Goal: Information Seeking & Learning: Learn about a topic

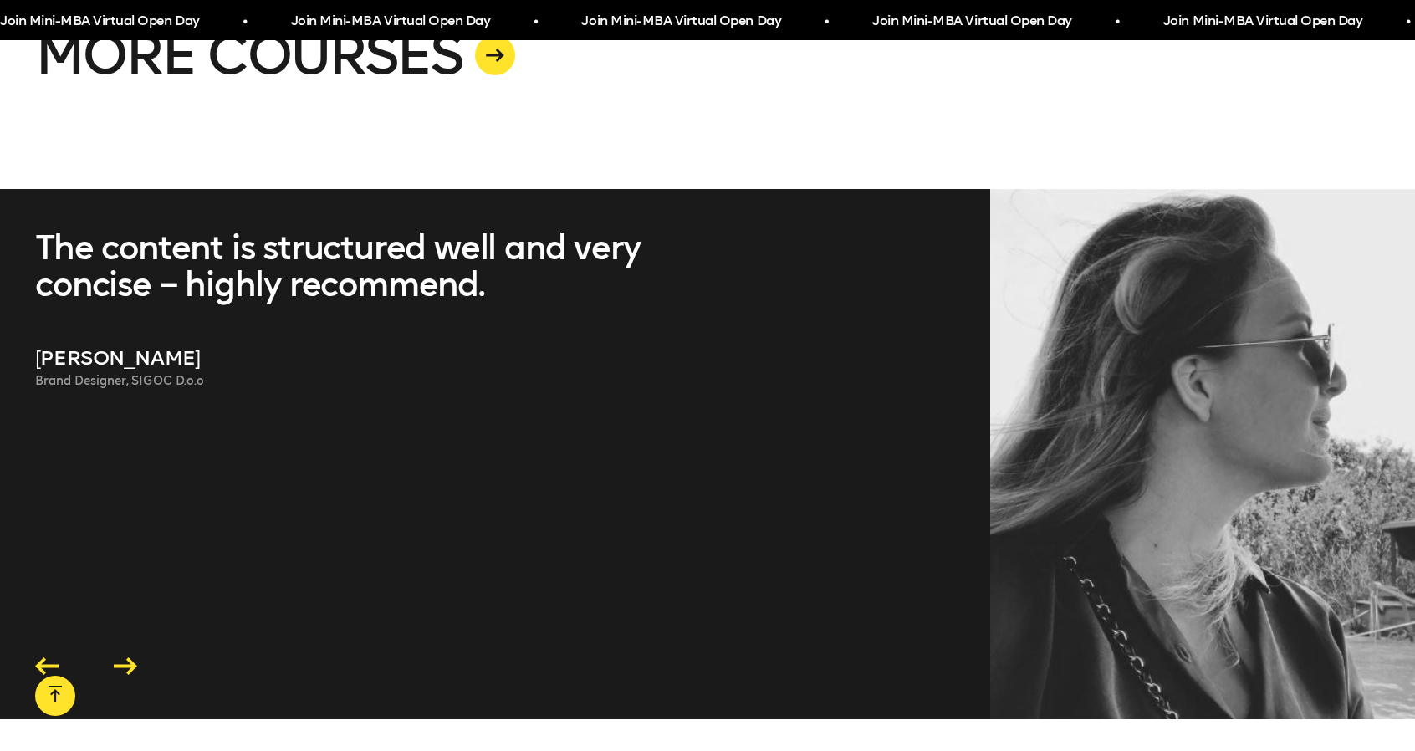
scroll to position [4766, 0]
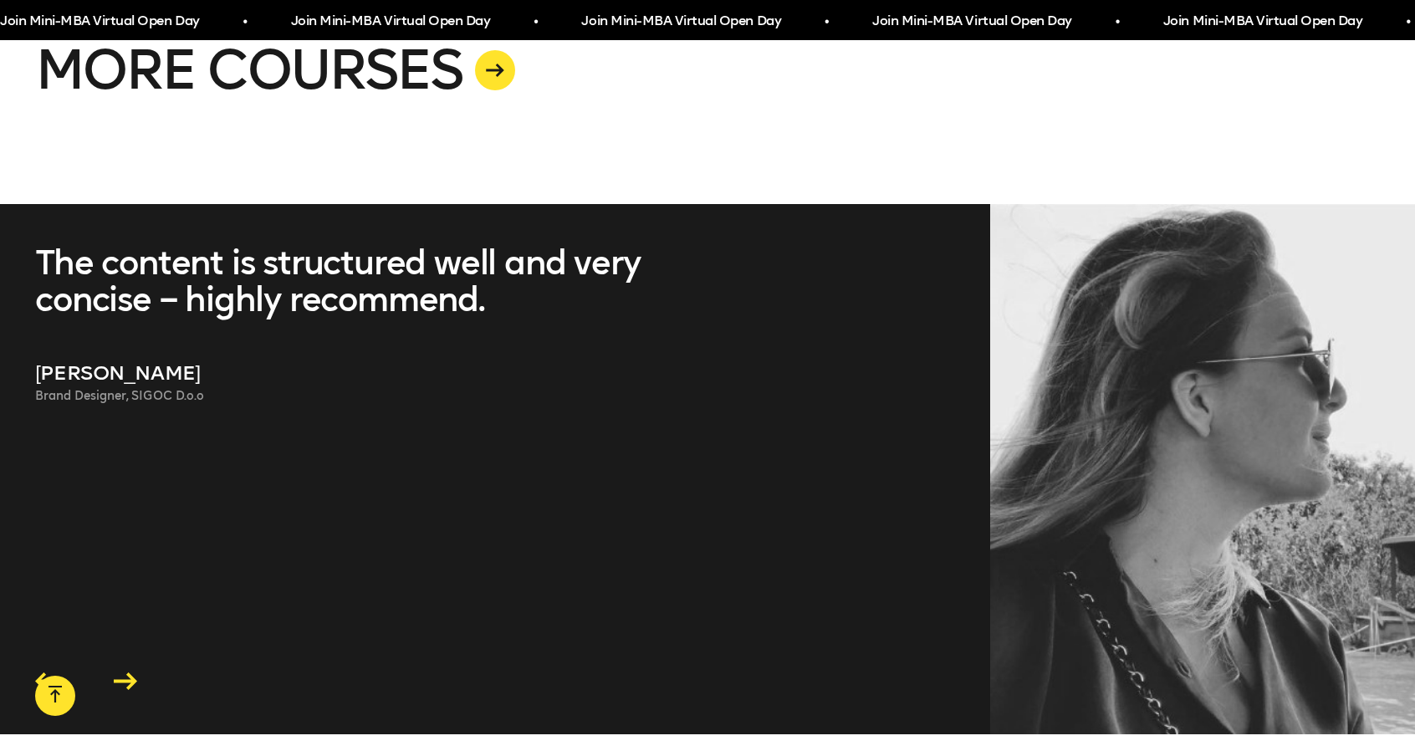
click at [481, 343] on div "The content is structured well and very concise – highly recommend. [PERSON_NAM…" at bounding box center [353, 444] width 636 height 401
click at [130, 672] on icon at bounding box center [125, 681] width 23 height 18
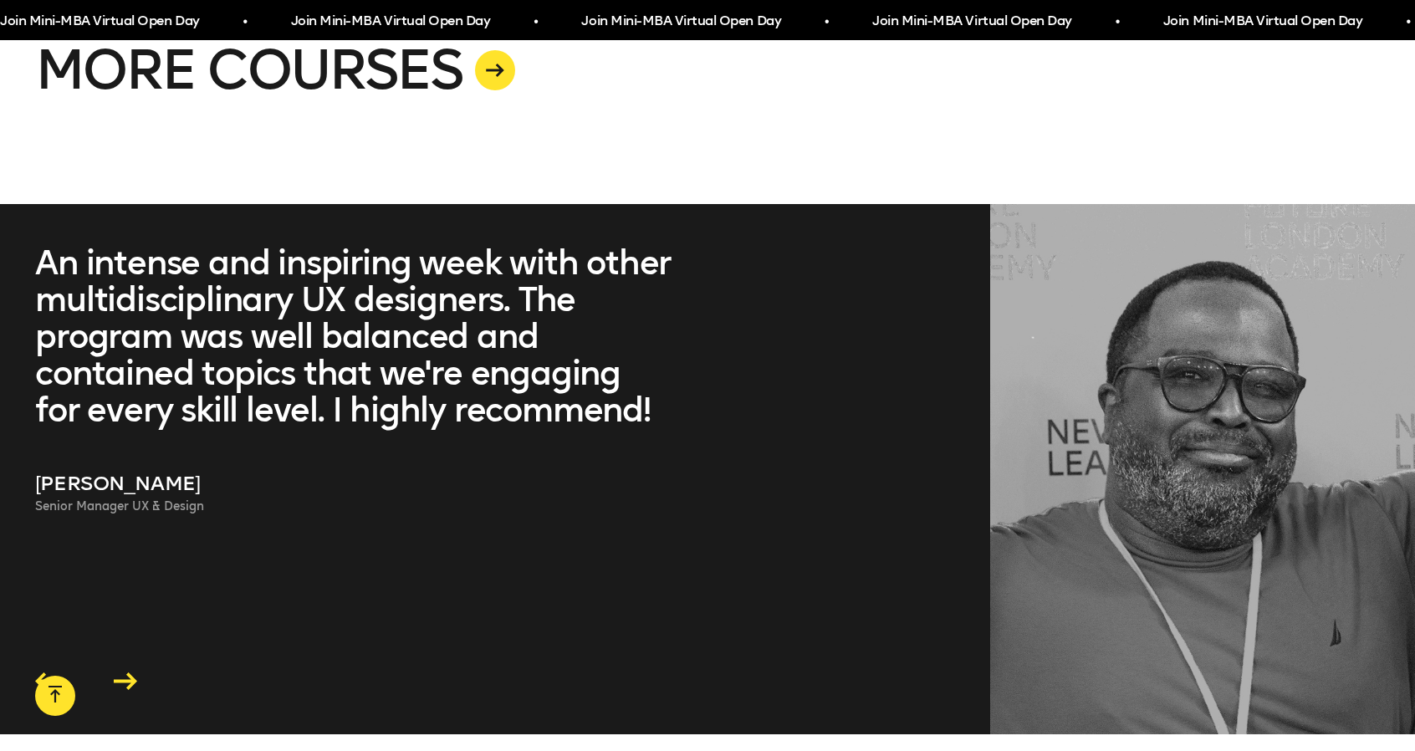
click at [130, 672] on icon at bounding box center [125, 681] width 23 height 18
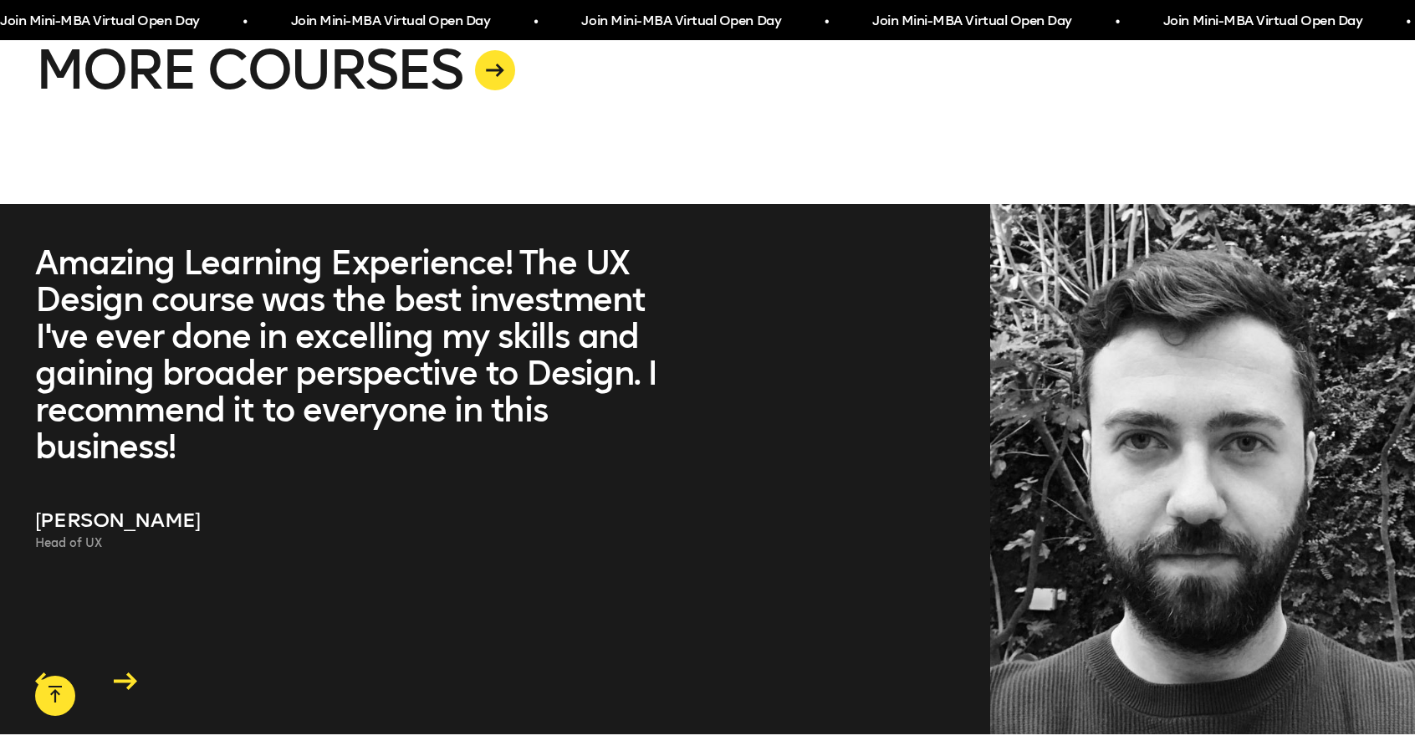
click at [133, 673] on icon at bounding box center [125, 682] width 23 height 18
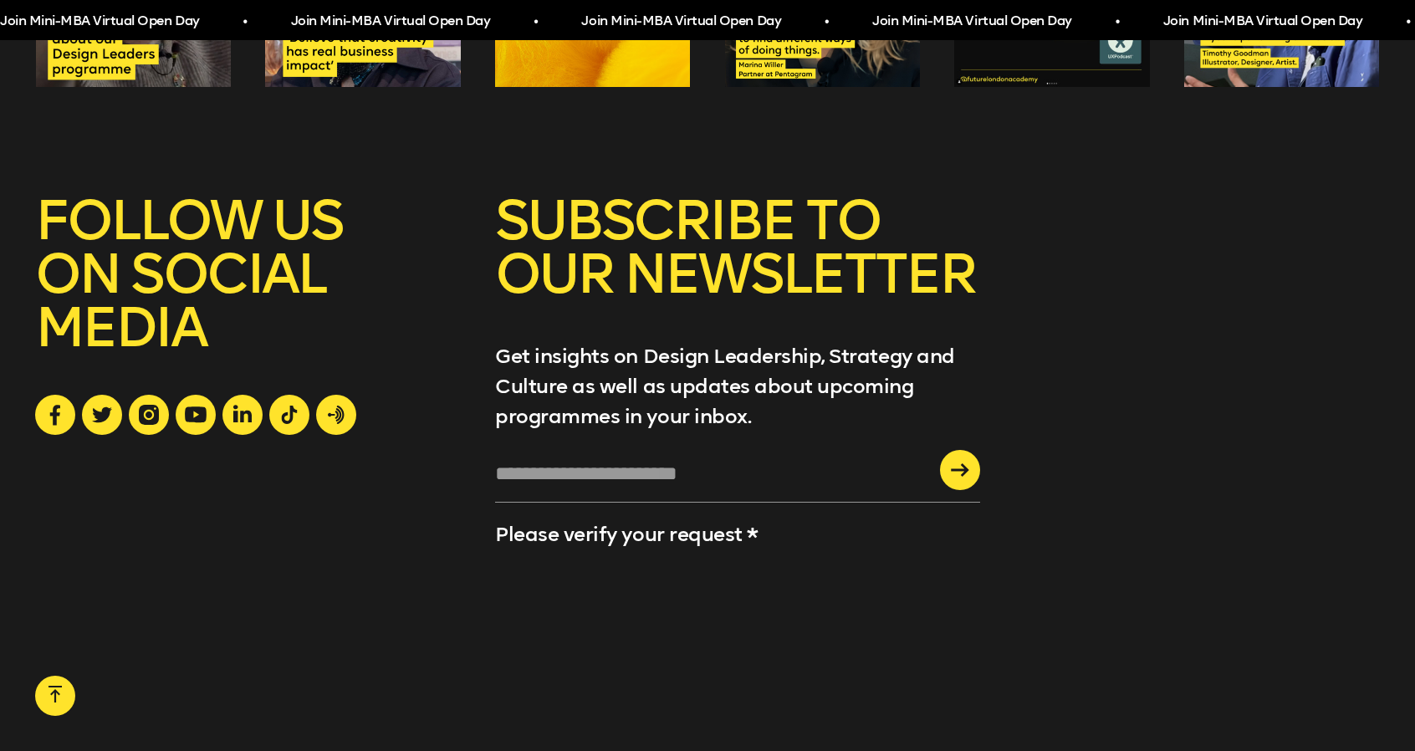
scroll to position [6355, 0]
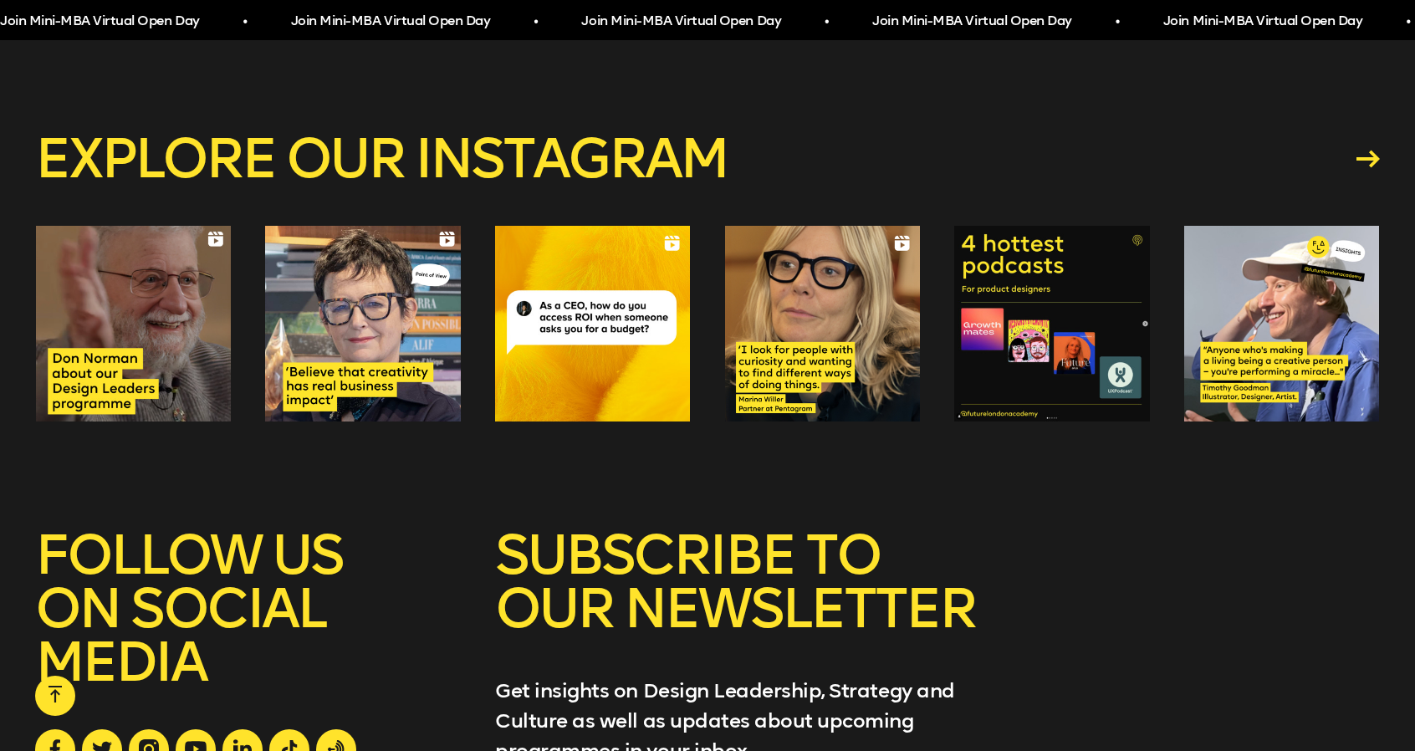
click at [789, 316] on div at bounding box center [822, 323] width 195 height 195
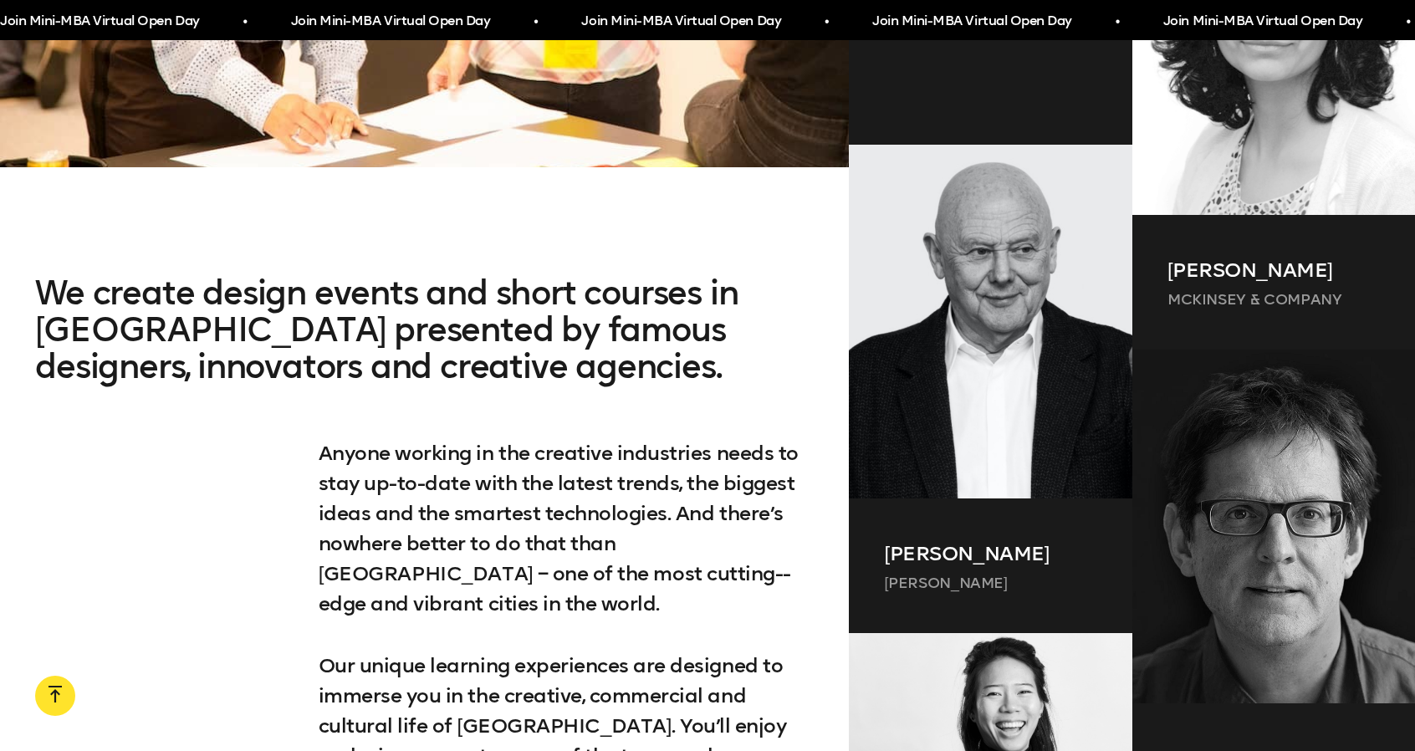
scroll to position [1087, 0]
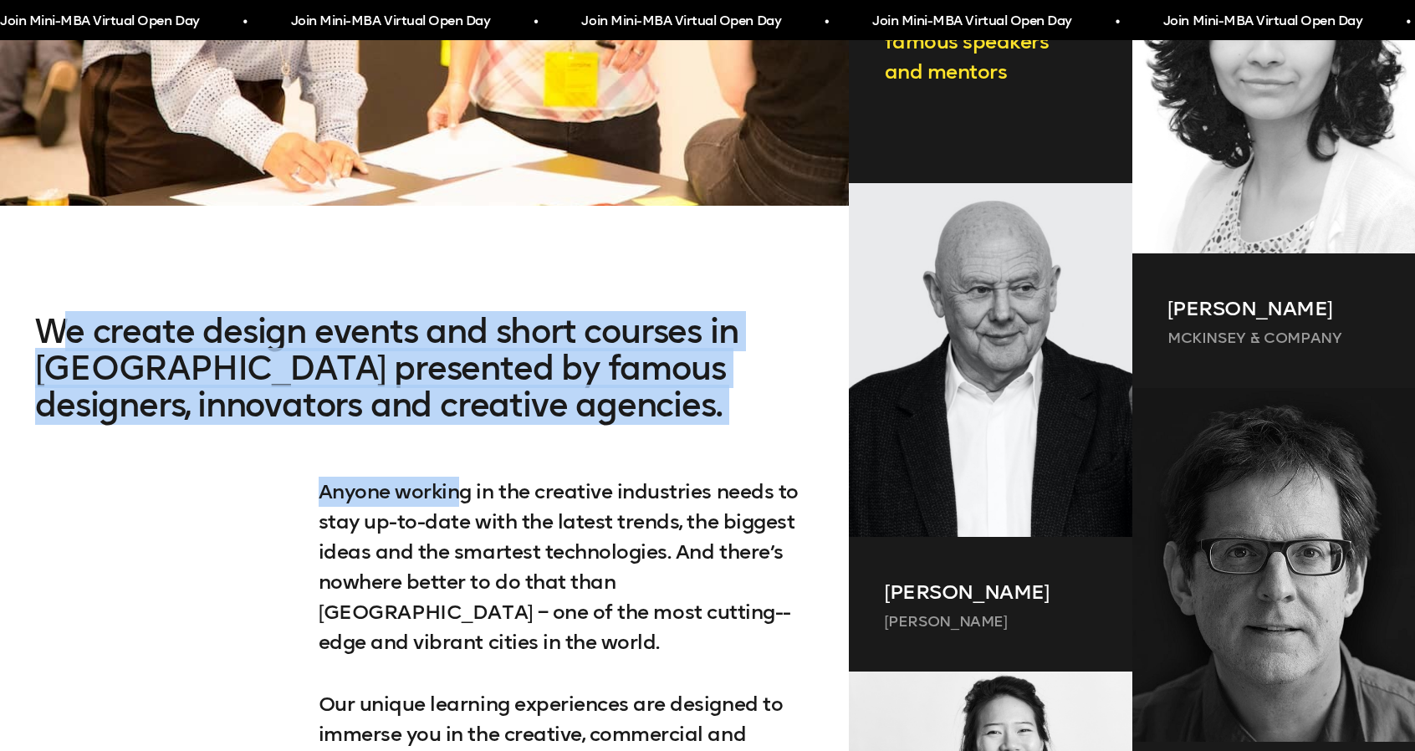
drag, startPoint x: 51, startPoint y: 316, endPoint x: 453, endPoint y: 498, distance: 441.2
click at [464, 503] on div "We create design events and short courses in London presented by famous designe…" at bounding box center [424, 736] width 849 height 847
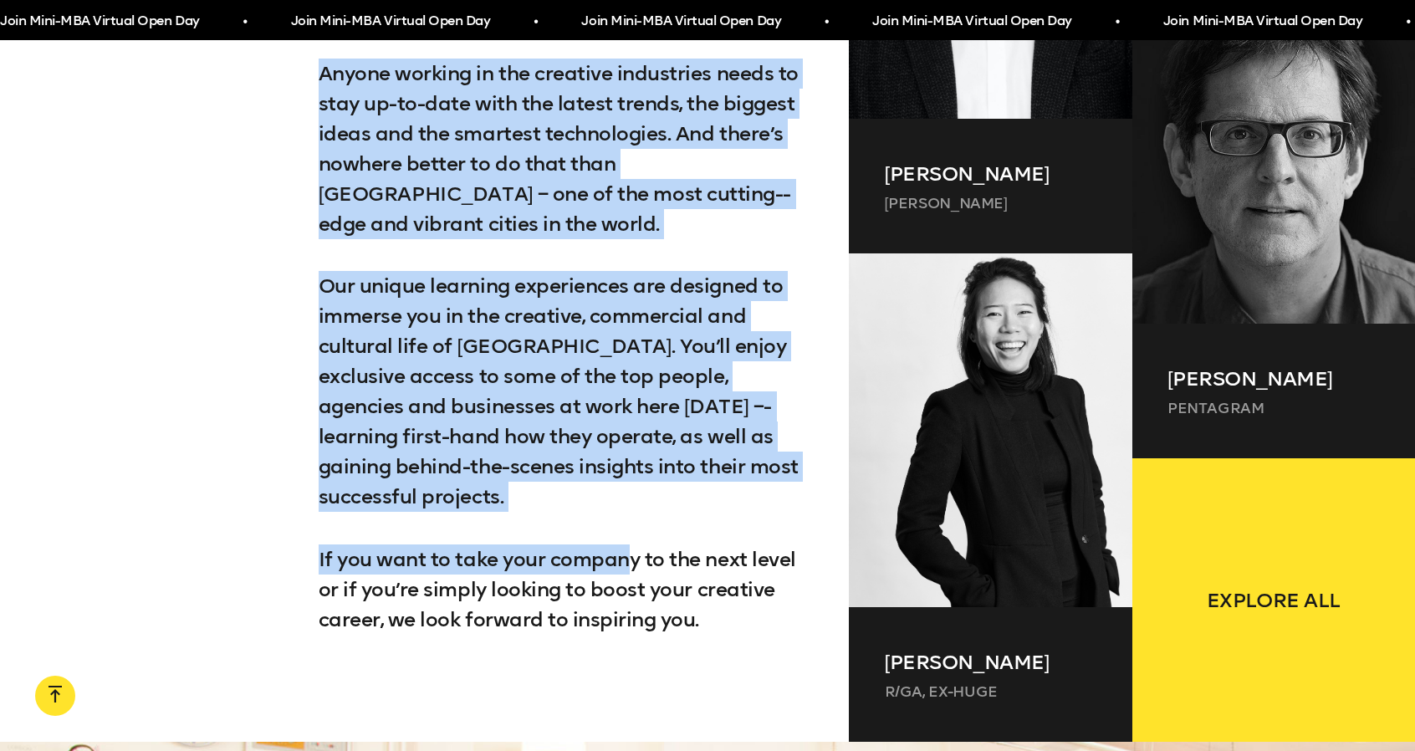
scroll to position [1505, 0]
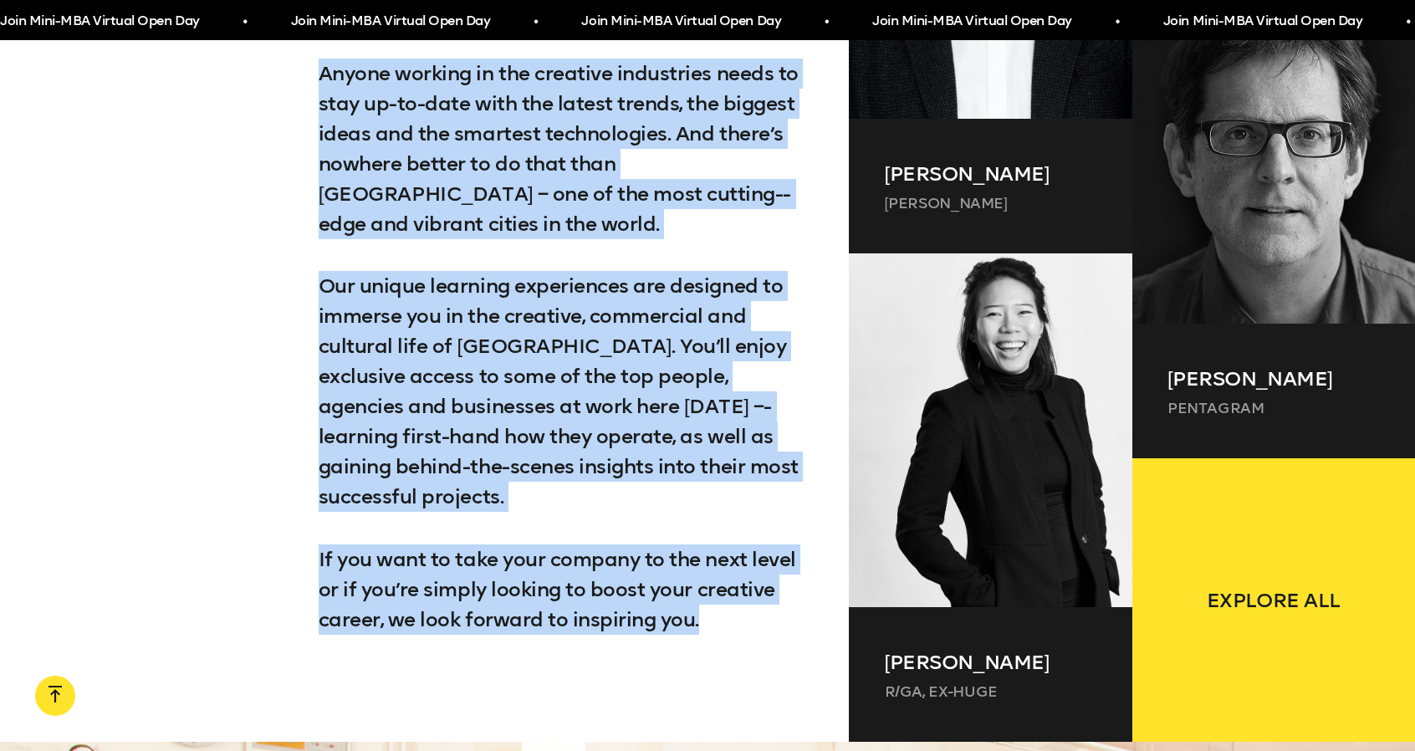
drag, startPoint x: 39, startPoint y: 324, endPoint x: 741, endPoint y: 562, distance: 740.6
click at [741, 562] on div "We create design events and short courses in London presented by famous designe…" at bounding box center [424, 318] width 849 height 847
copy div "We create design events and short courses in London presented by famous designe…"
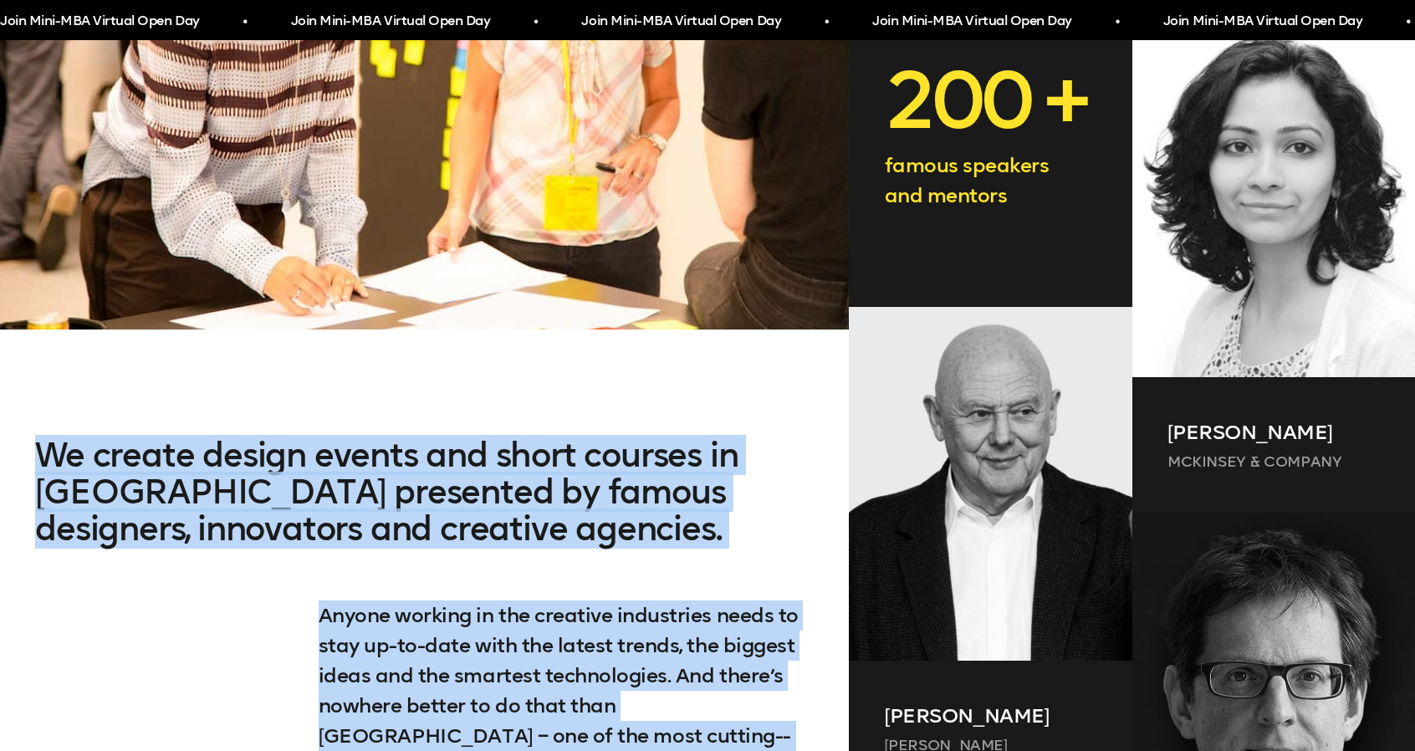
scroll to position [920, 0]
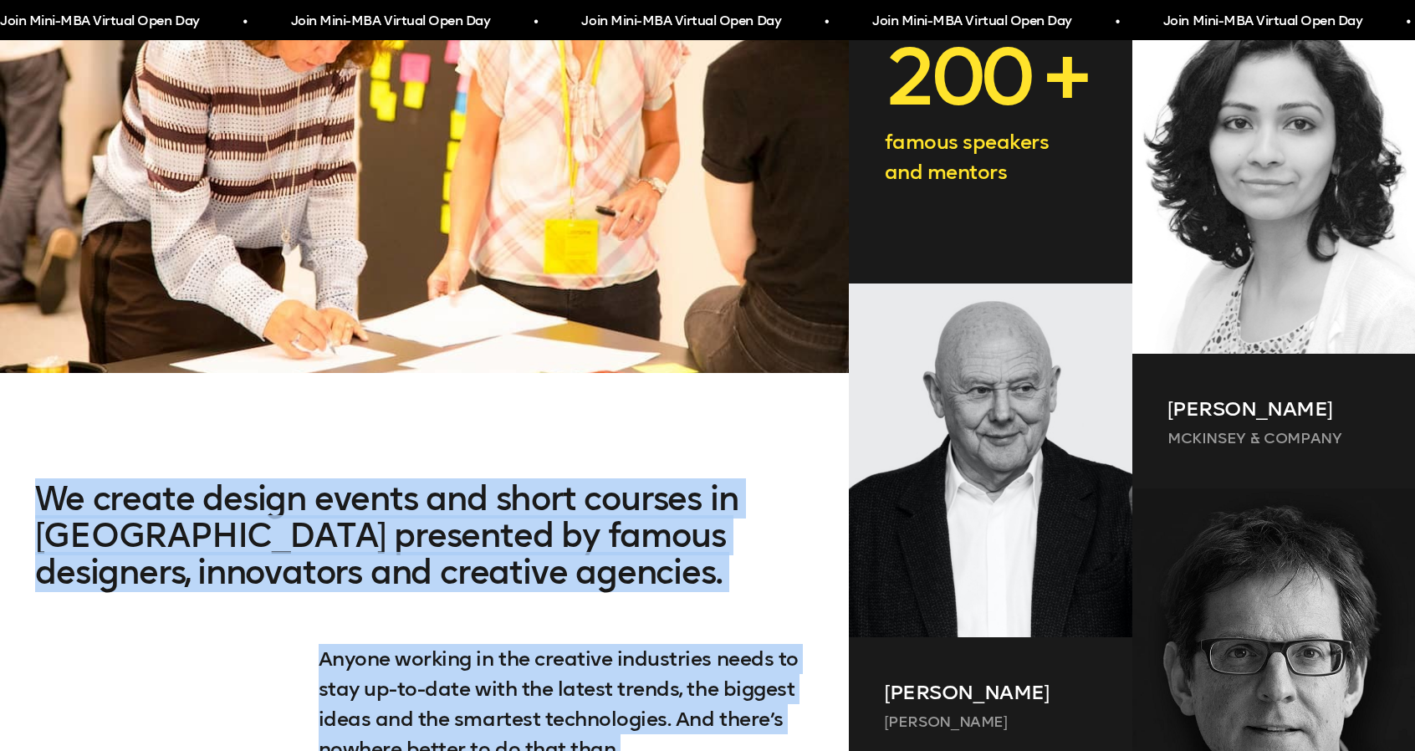
click at [749, 557] on h2 "We create design events and short courses in London presented by famous designe…" at bounding box center [424, 562] width 778 height 164
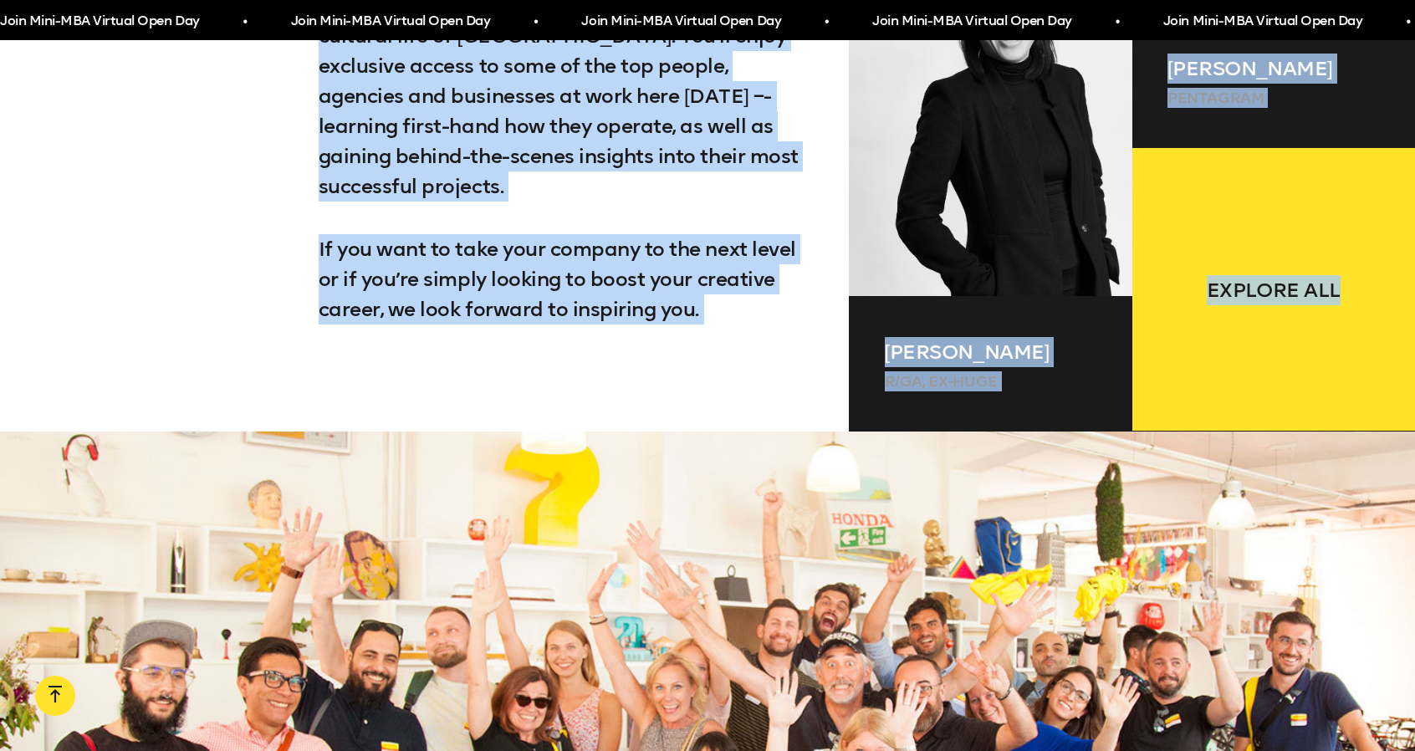
scroll to position [1756, 0]
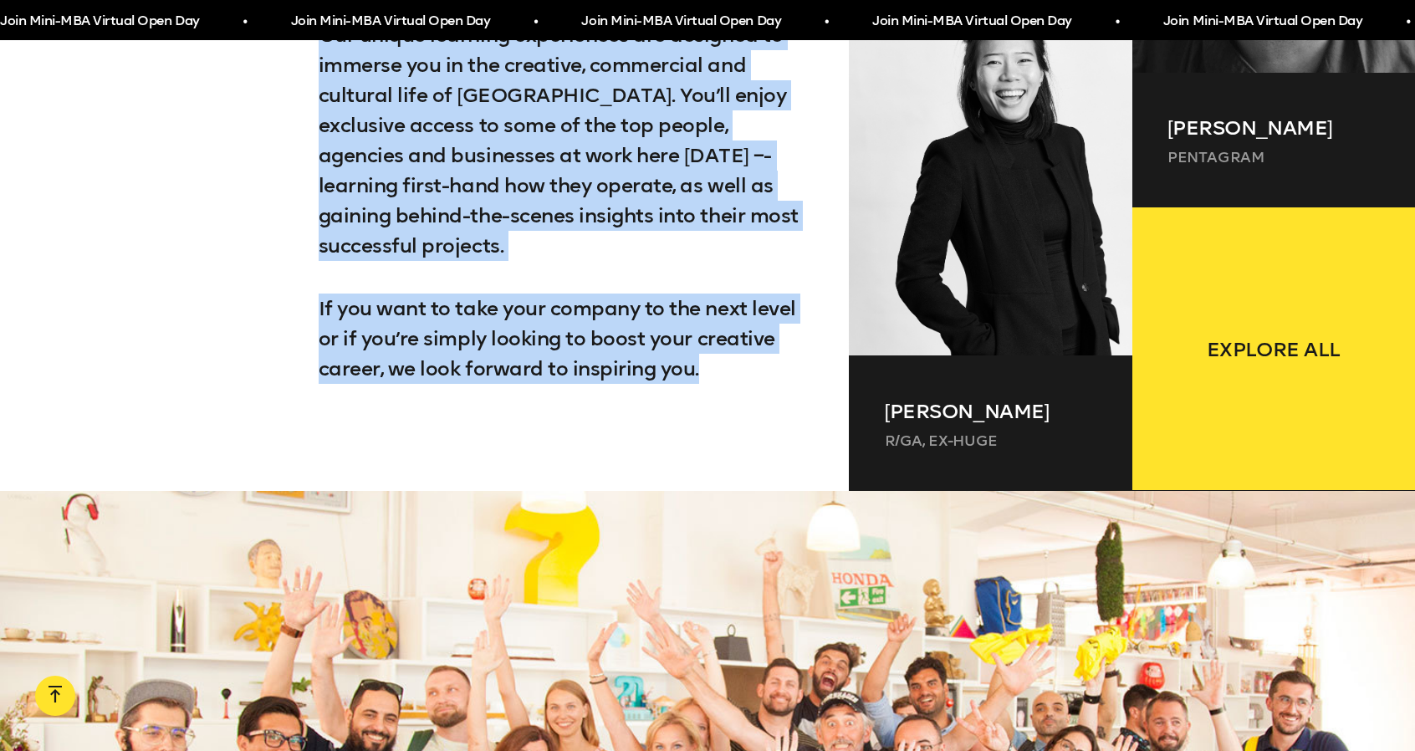
drag, startPoint x: 38, startPoint y: 83, endPoint x: 744, endPoint y: 315, distance: 743.0
click at [744, 315] on div "We create design events and short courses in London presented by famous designe…" at bounding box center [424, 67] width 849 height 847
copy div "We create design events and short courses in London presented by famous designe…"
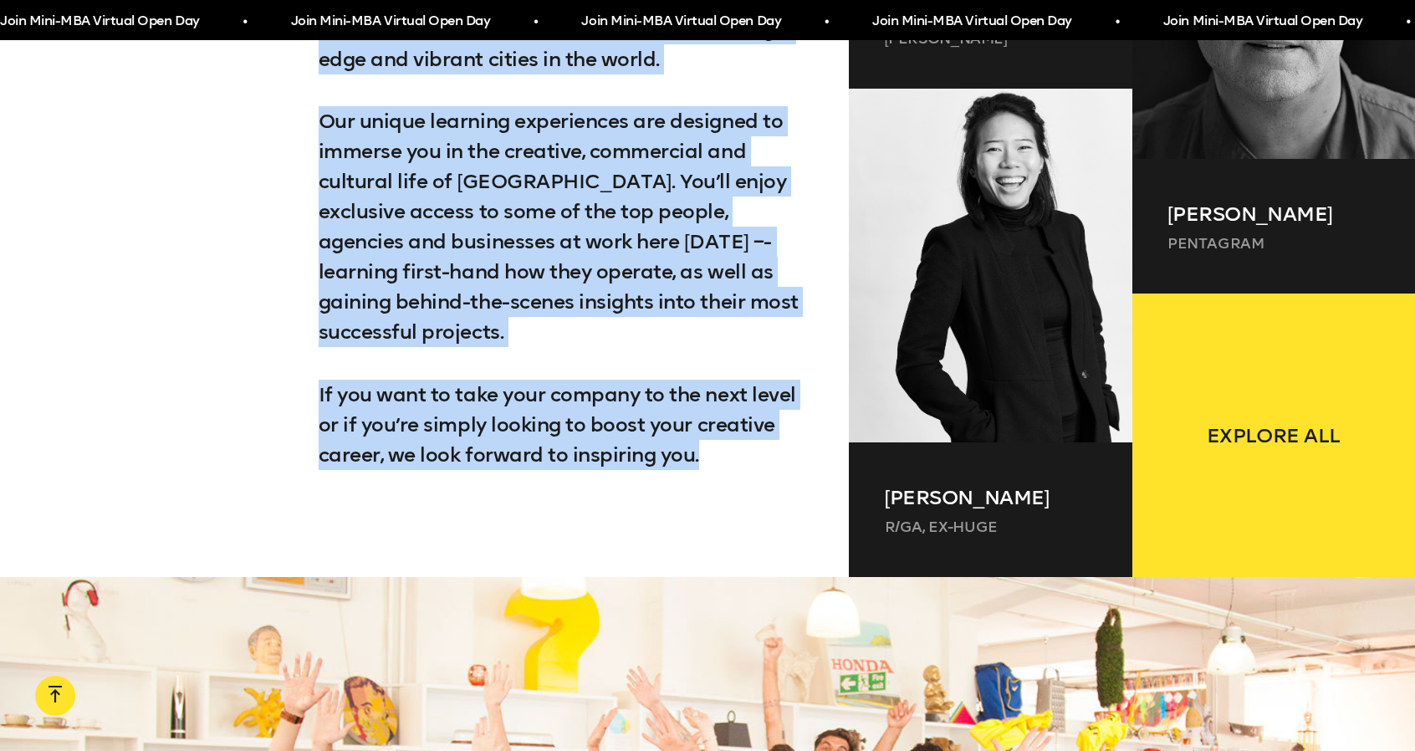
scroll to position [1254, 0]
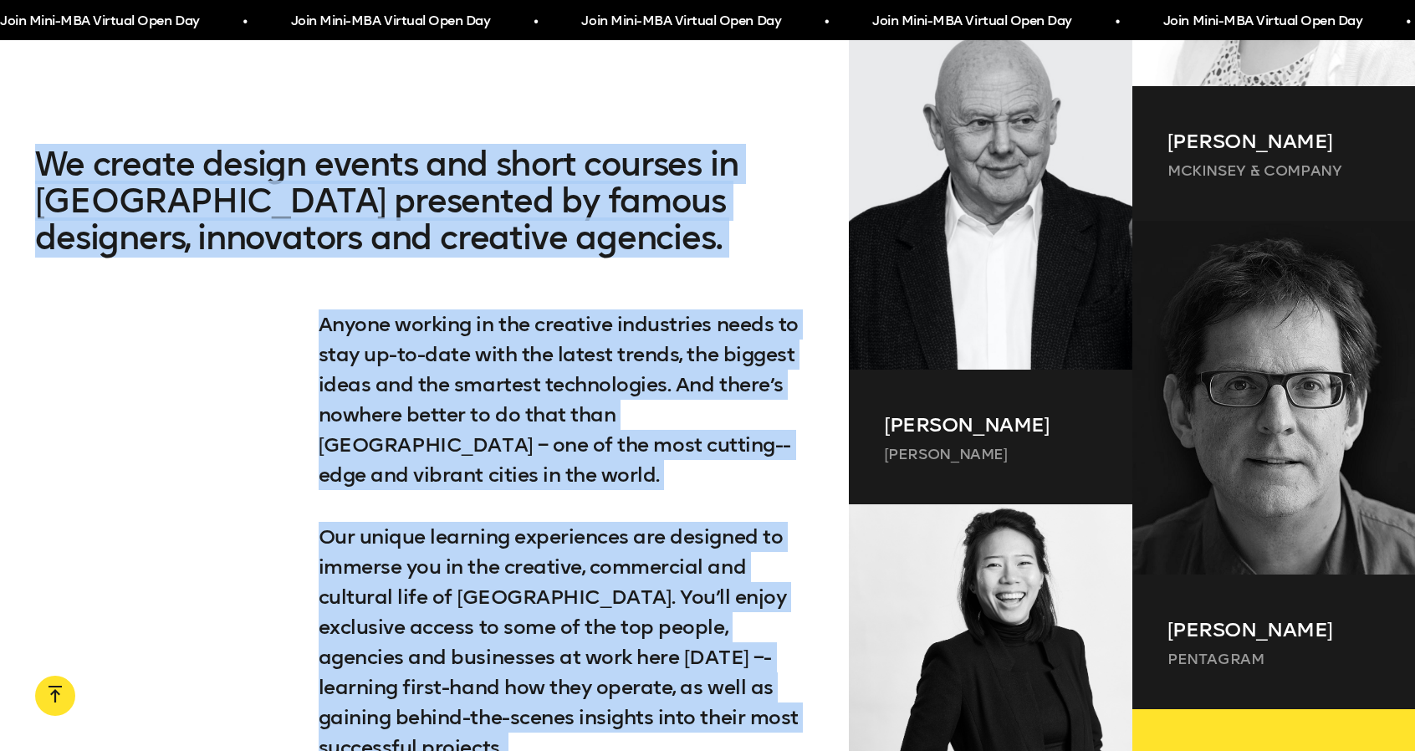
click at [674, 363] on p "Anyone working in the creative industries needs to stay up-­to-­date with the l…" at bounding box center [566, 399] width 495 height 181
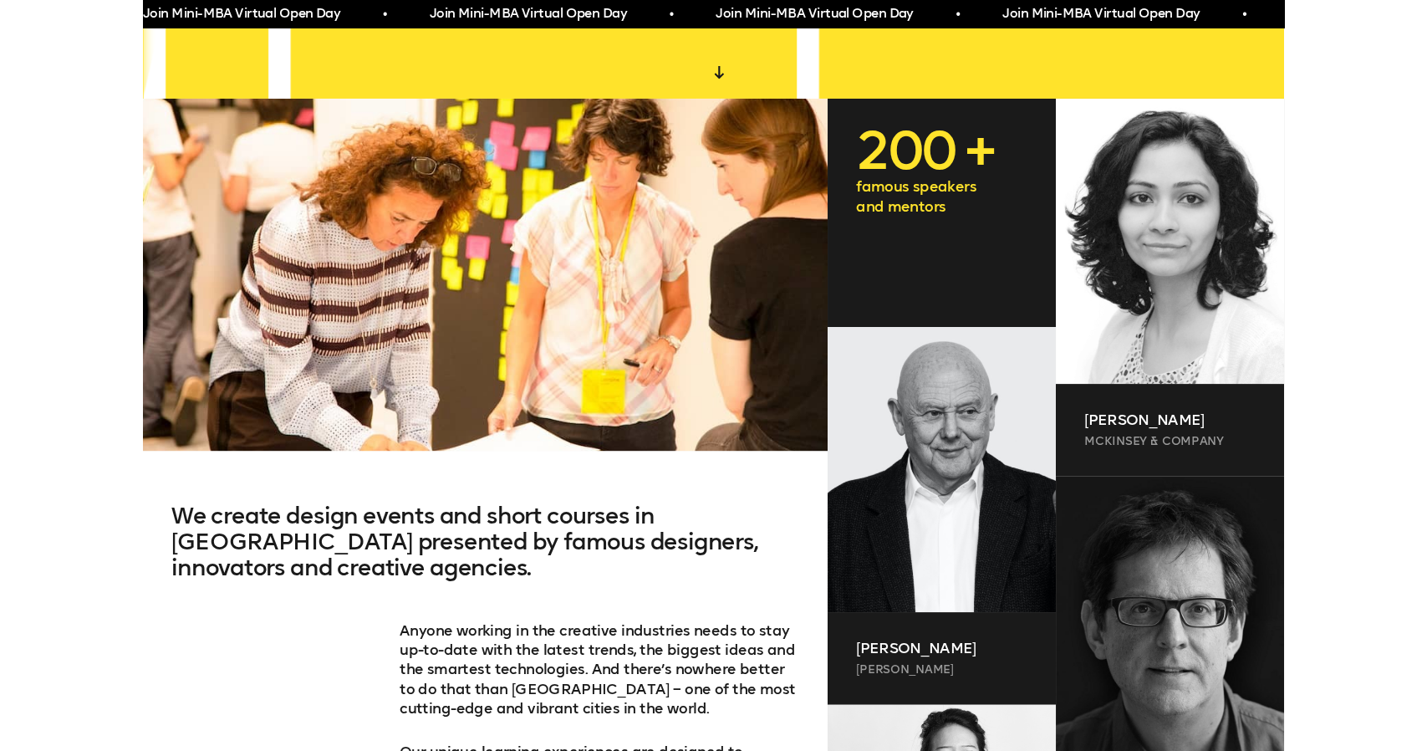
scroll to position [0, 0]
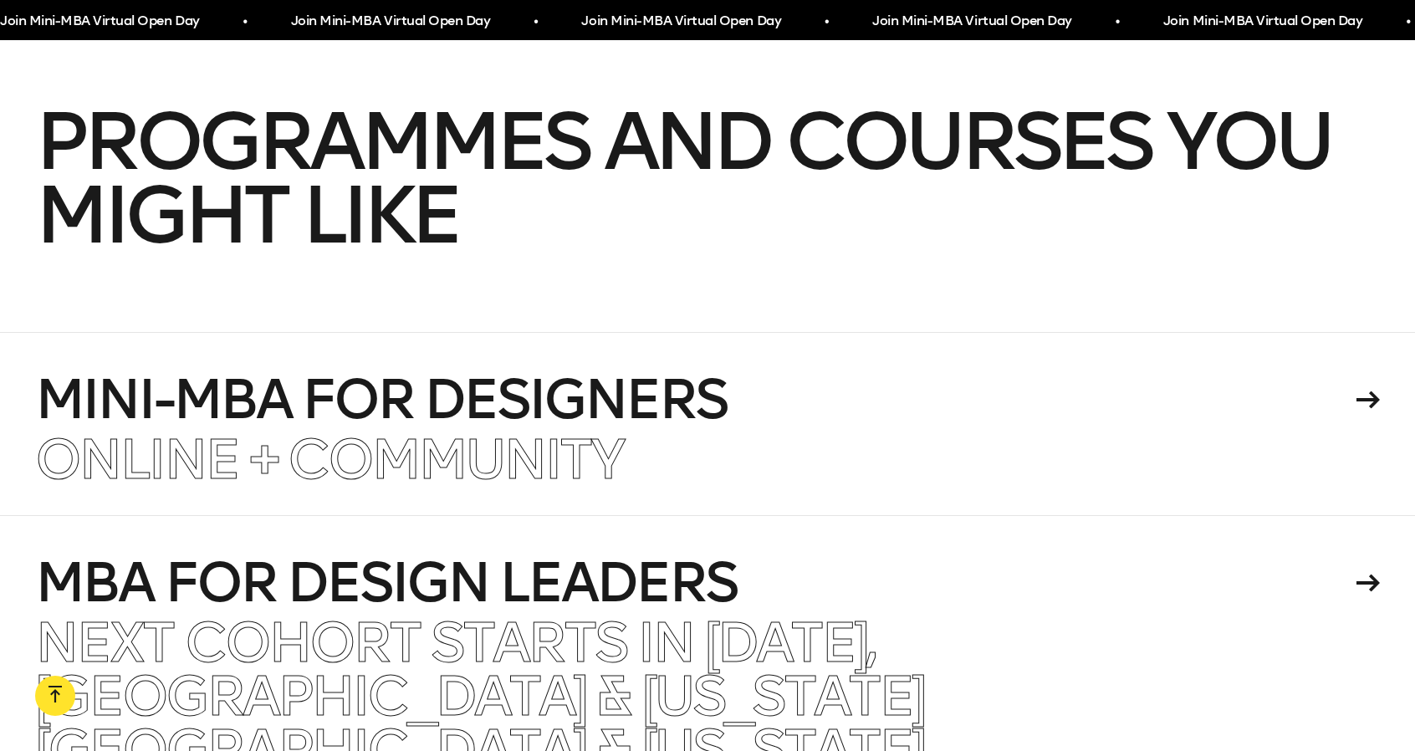
scroll to position [43353, 0]
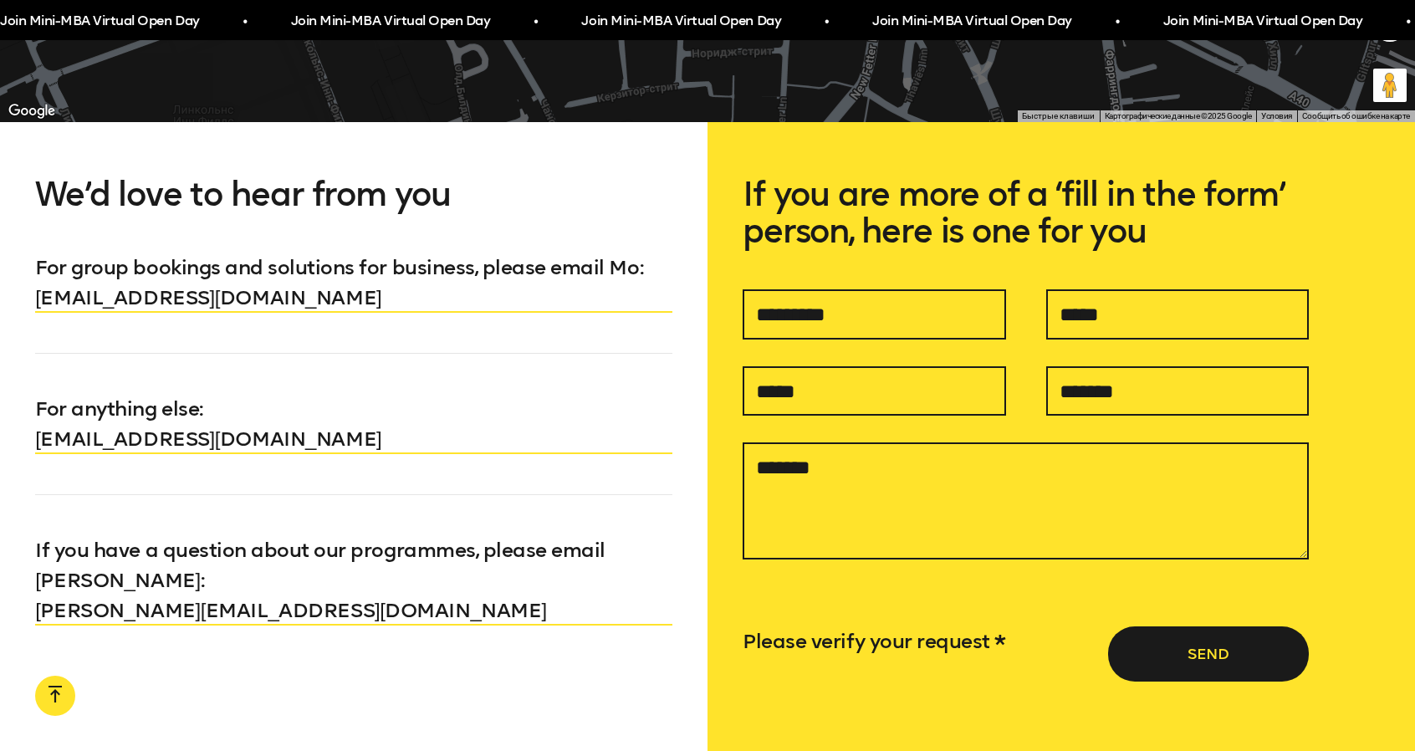
scroll to position [1421, 0]
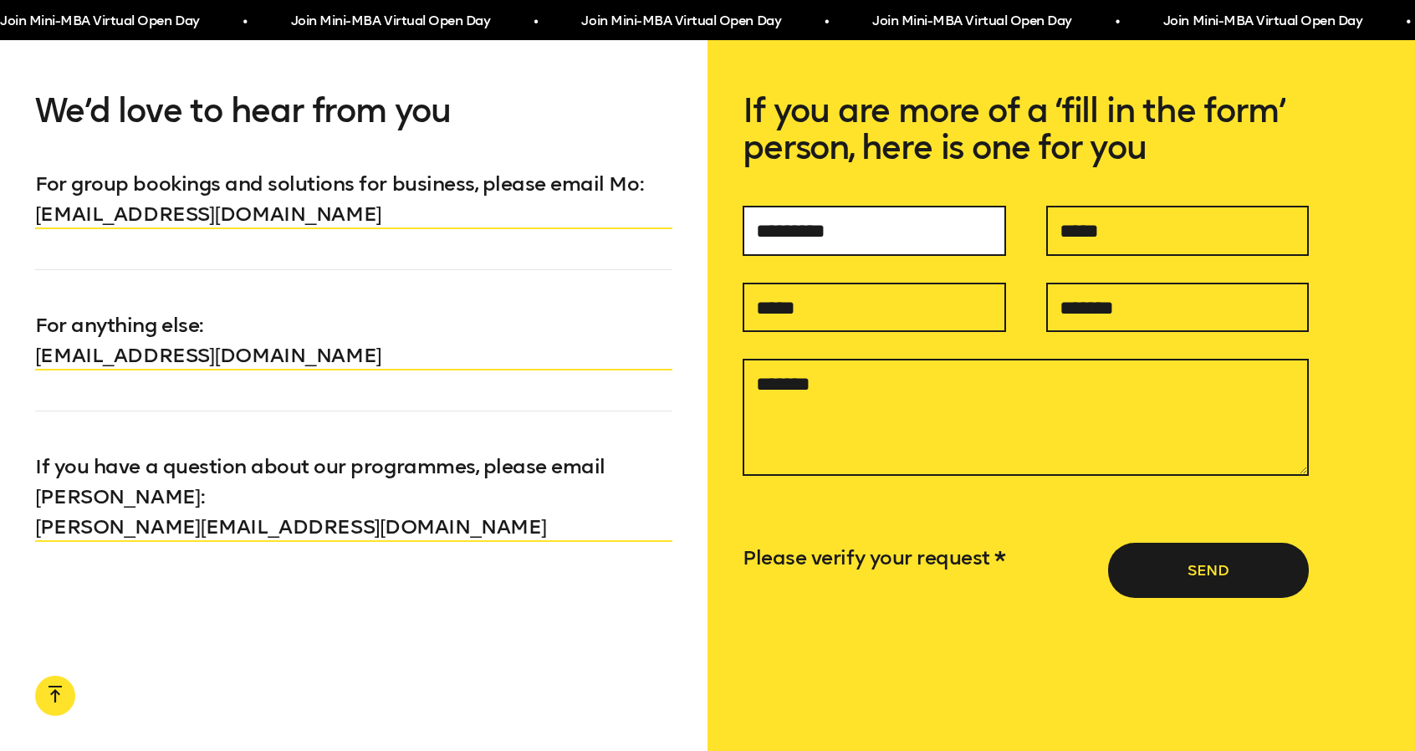
click at [824, 232] on input "text" at bounding box center [873, 231] width 263 height 50
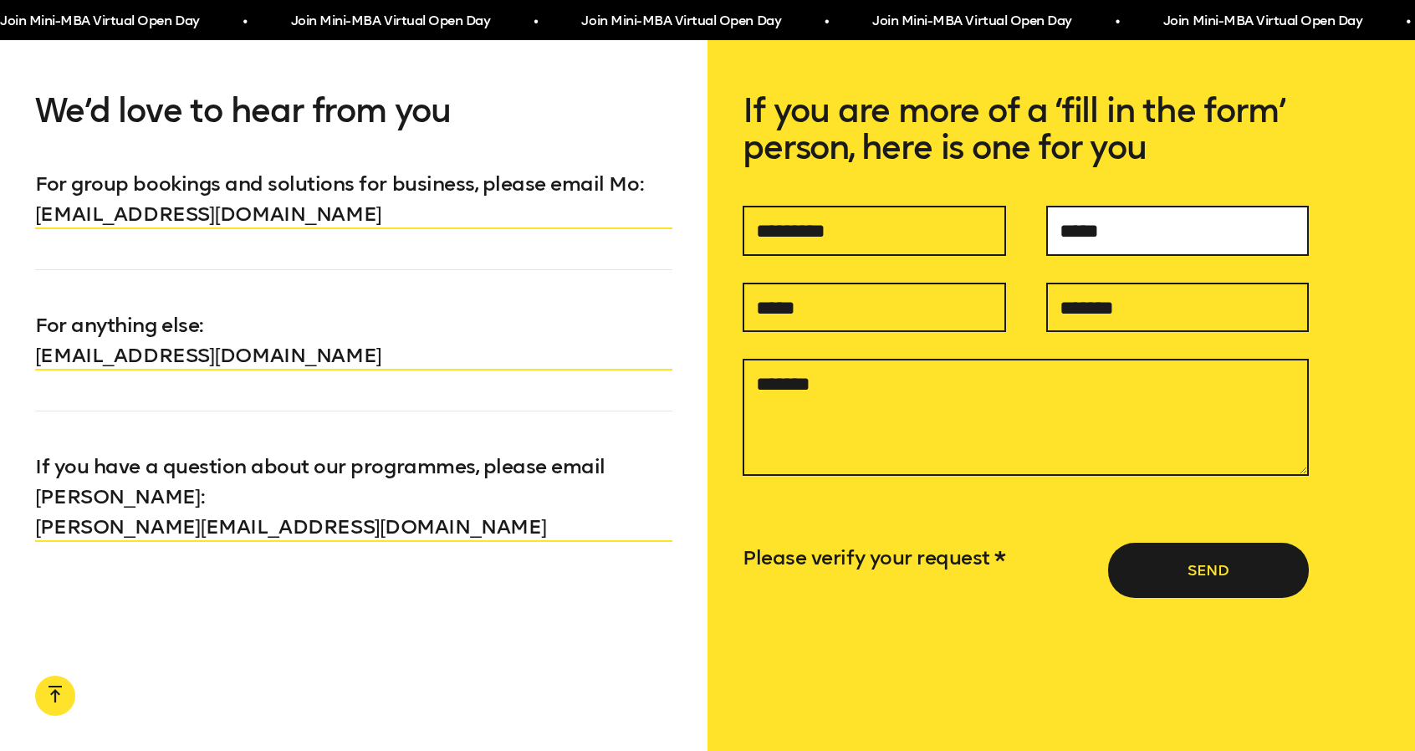
click at [1112, 233] on input "text" at bounding box center [1177, 231] width 263 height 50
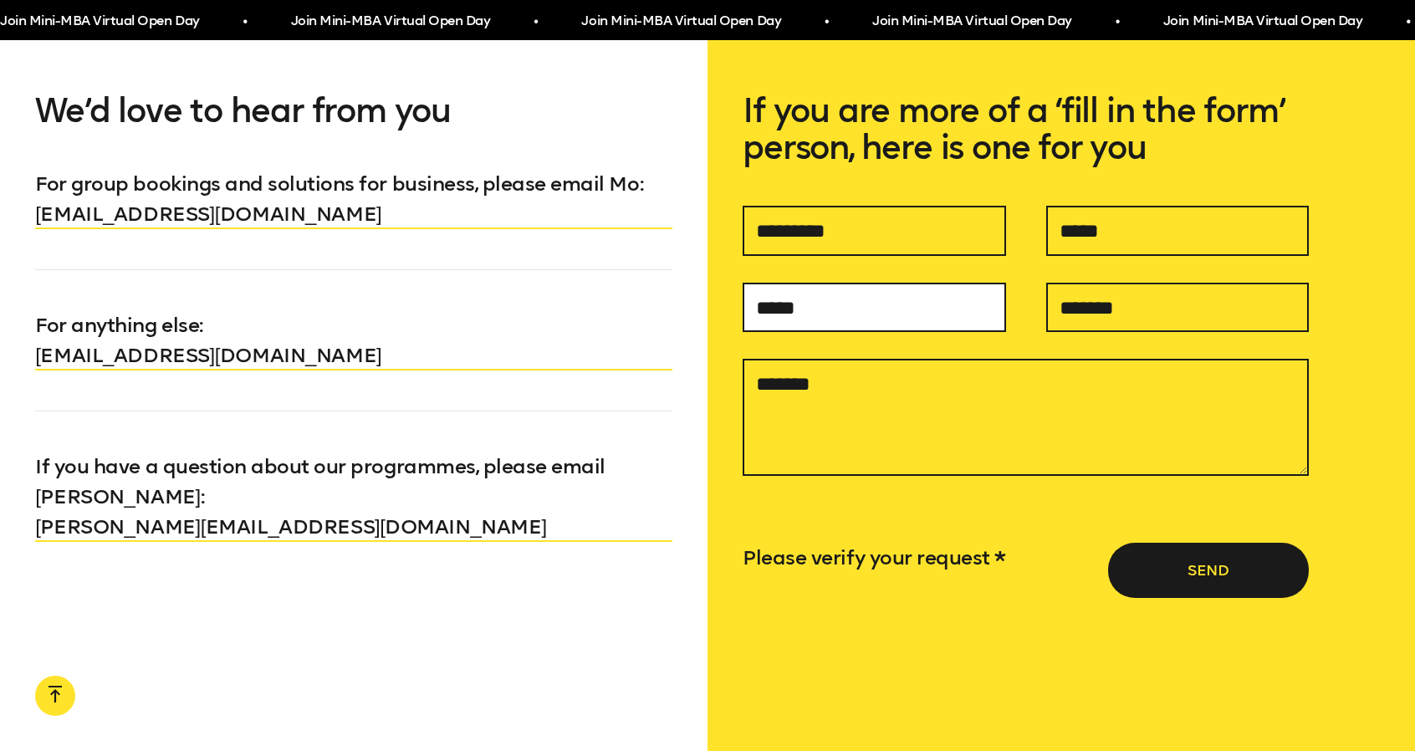
drag, startPoint x: 865, startPoint y: 324, endPoint x: 920, endPoint y: 313, distance: 56.4
click at [865, 324] on input "text" at bounding box center [873, 308] width 263 height 50
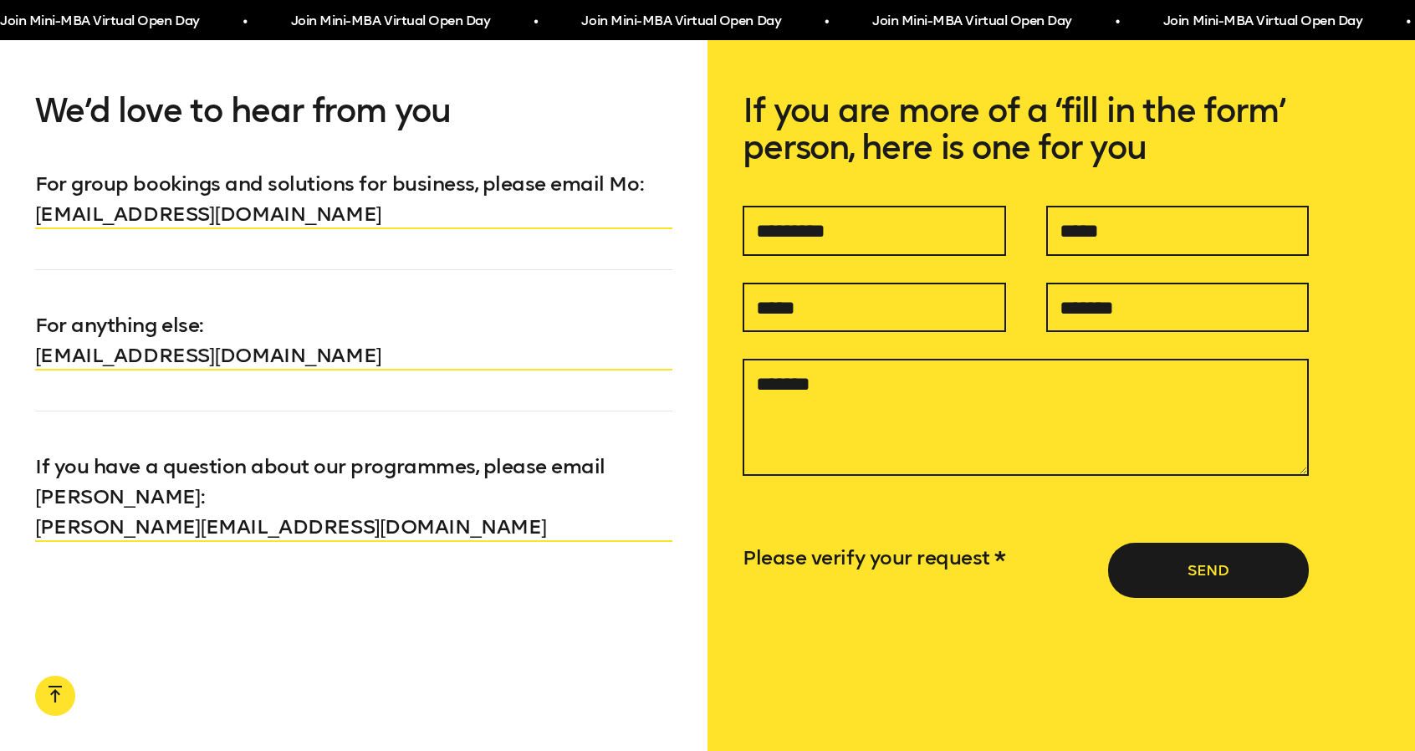
click at [1017, 304] on div at bounding box center [873, 308] width 303 height 50
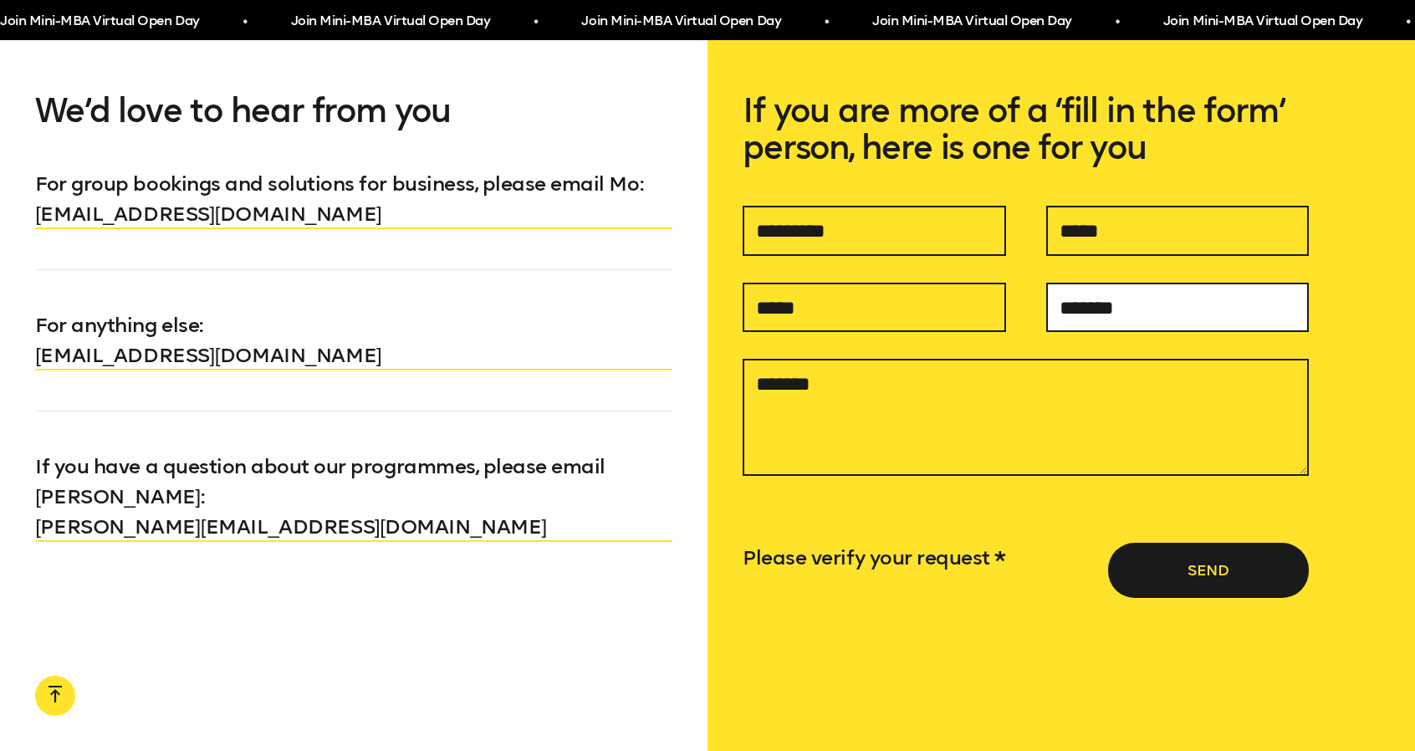
click at [1064, 318] on input "text" at bounding box center [1177, 308] width 263 height 50
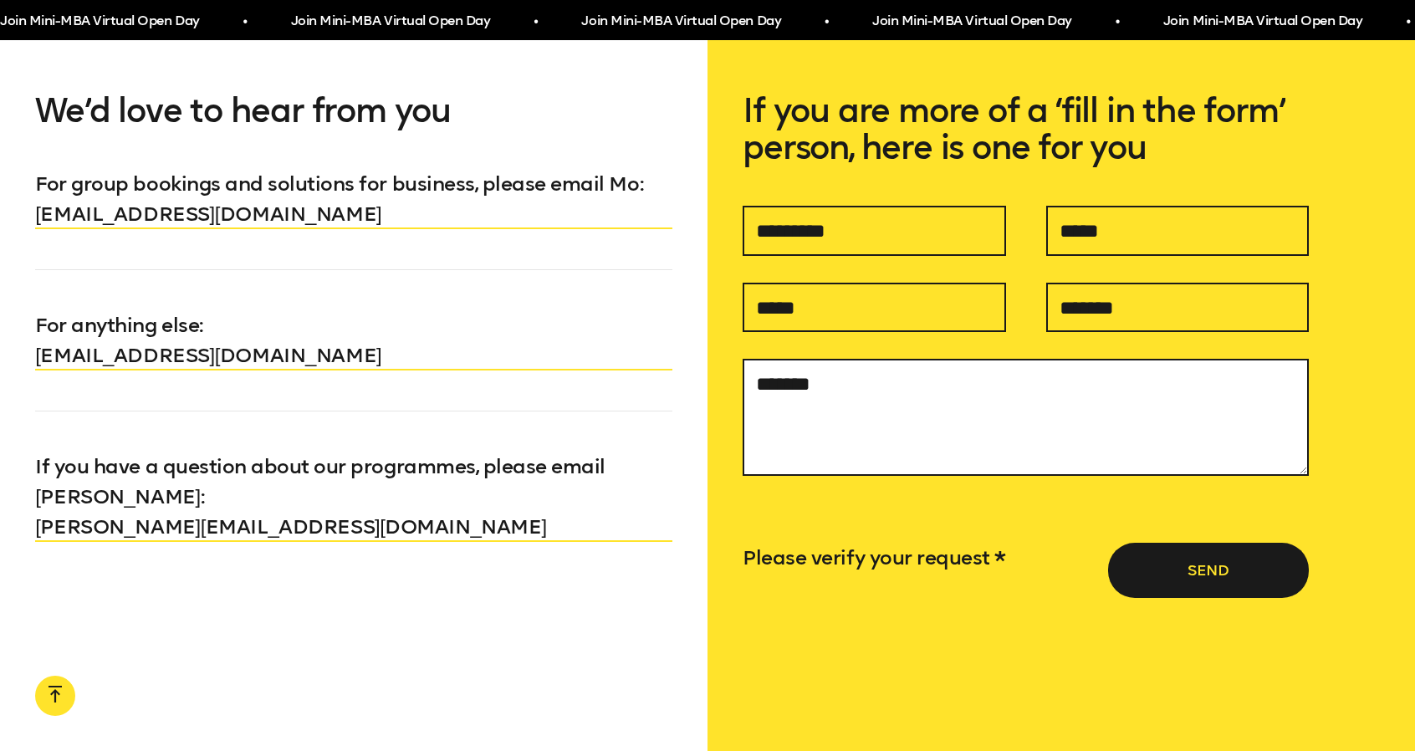
click at [919, 416] on textarea at bounding box center [1025, 417] width 566 height 117
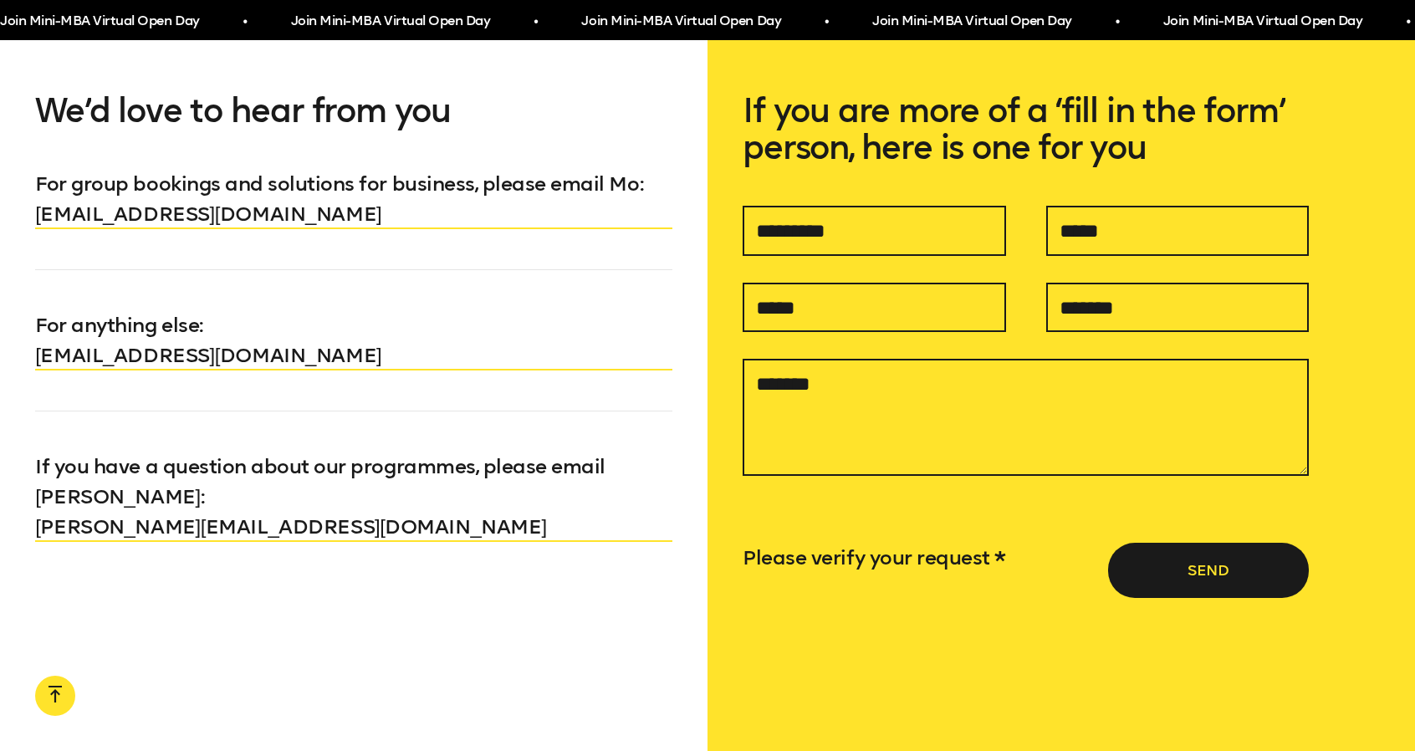
click at [775, 540] on div "Please verify your request * Send" at bounding box center [1025, 602] width 566 height 199
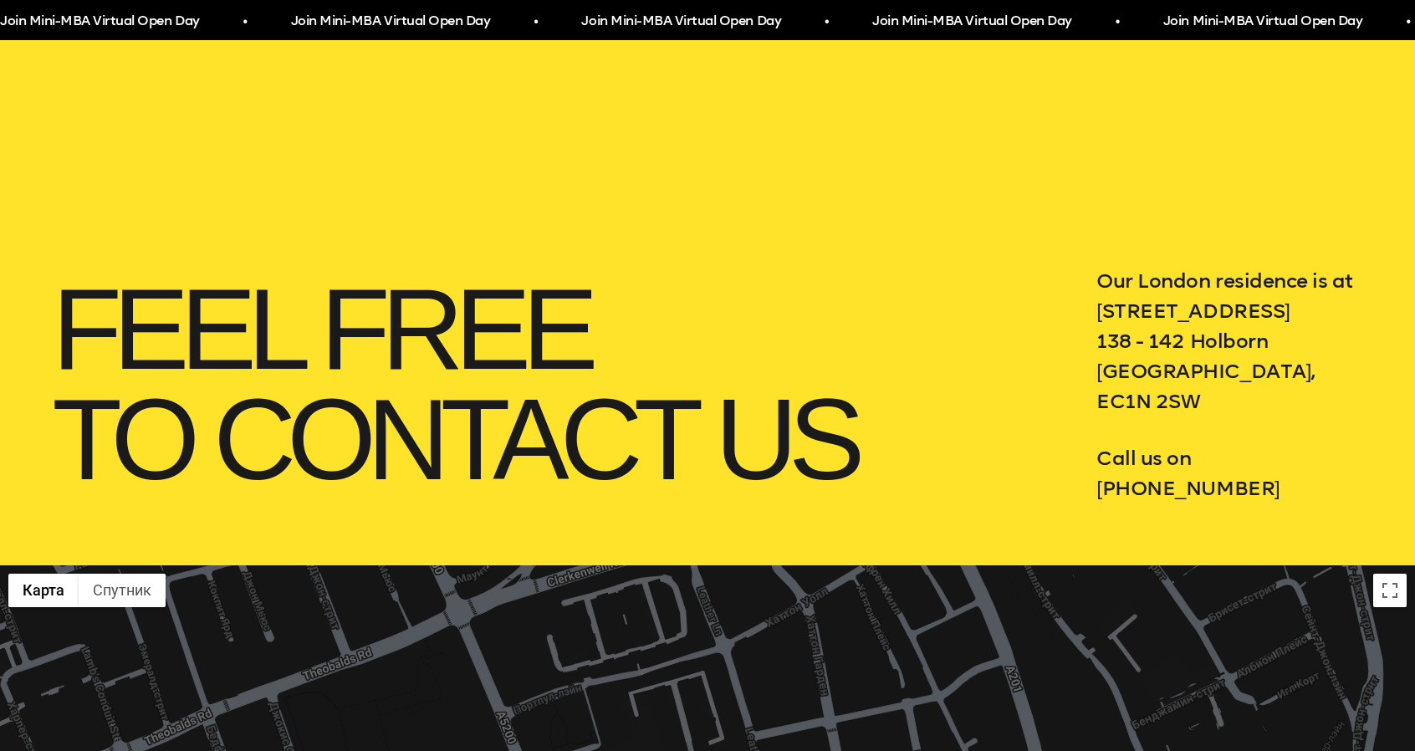
scroll to position [0, 0]
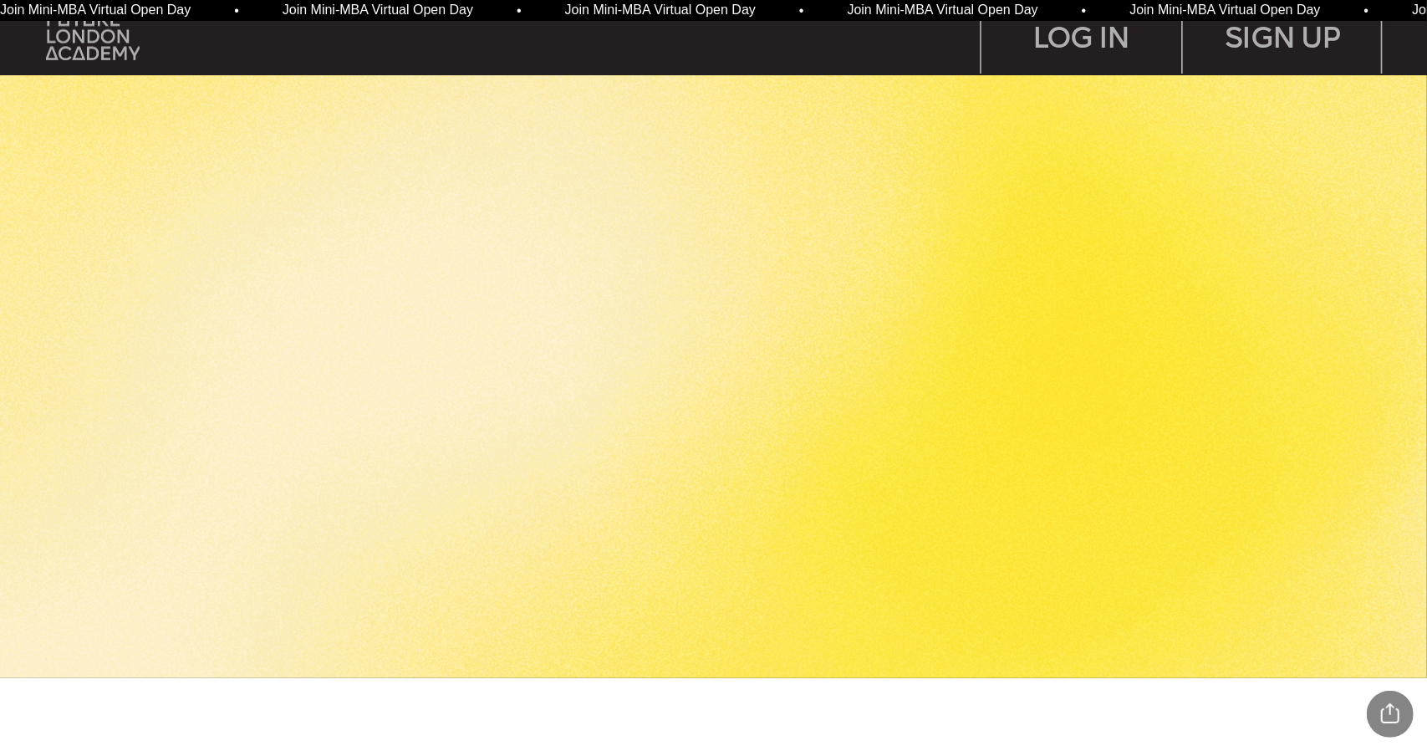
scroll to position [4181, 0]
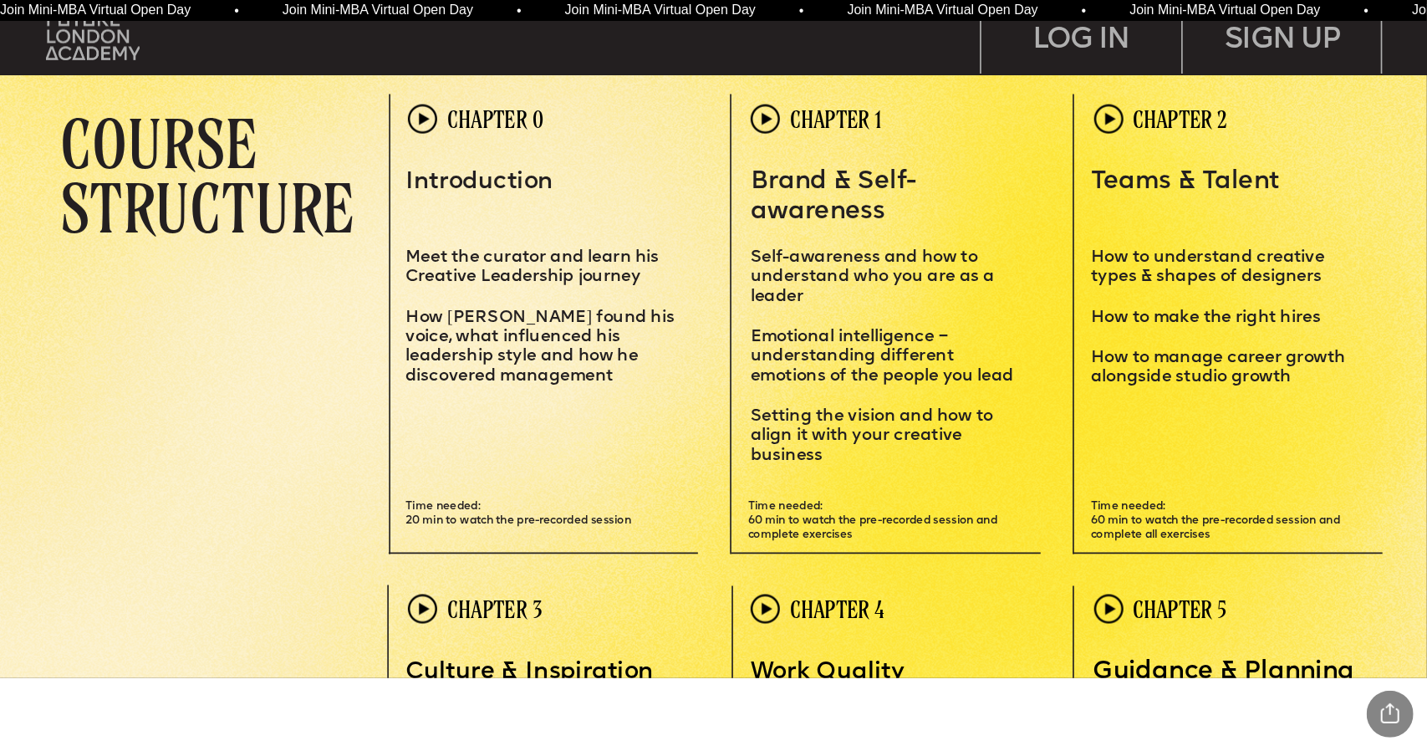
click at [483, 130] on span "CHAPTER 0" at bounding box center [495, 118] width 96 height 27
click at [428, 121] on img at bounding box center [422, 118] width 29 height 29
click at [801, 153] on div "Leadersh i p i s a sk i ll – and you can MASTER i T Learn how to motivate, mana…" at bounding box center [713, 678] width 1427 height 9719
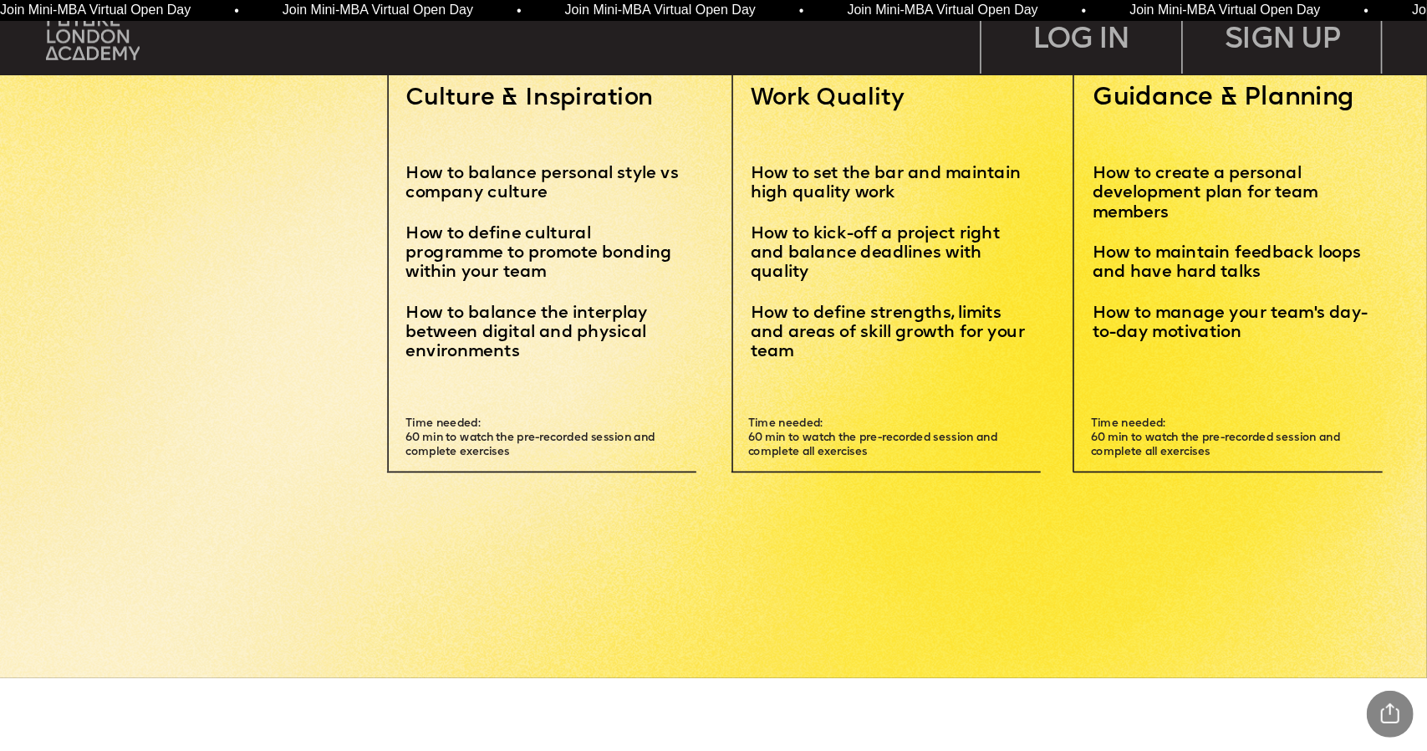
scroll to position [4766, 0]
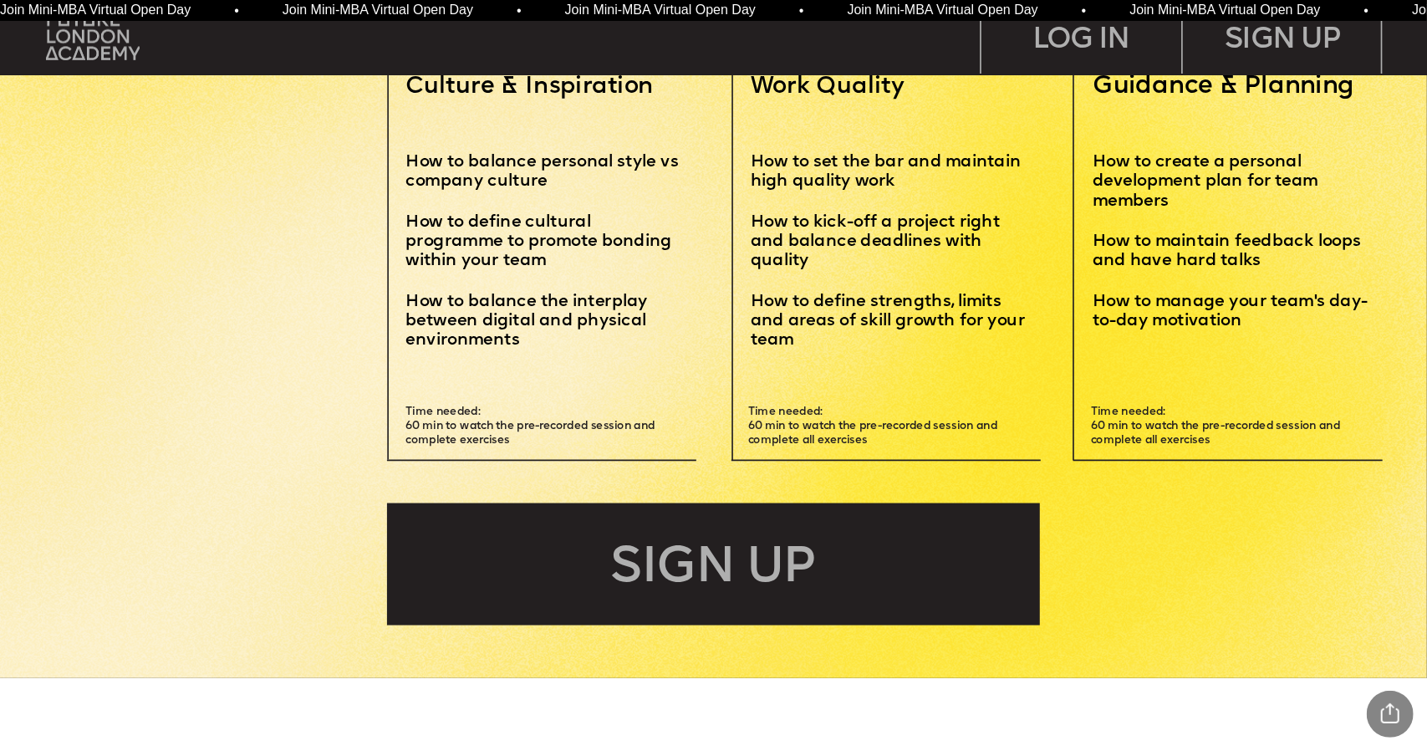
click at [841, 427] on span "Time needed: 60 min to watch the pre-recorded session and complete all exercises" at bounding box center [874, 425] width 253 height 39
drag, startPoint x: 538, startPoint y: 420, endPoint x: 697, endPoint y: 452, distance: 162.2
click at [619, 443] on p "Time needed: 60 min to watch the pre-recorded session and complete exercises" at bounding box center [551, 427] width 290 height 42
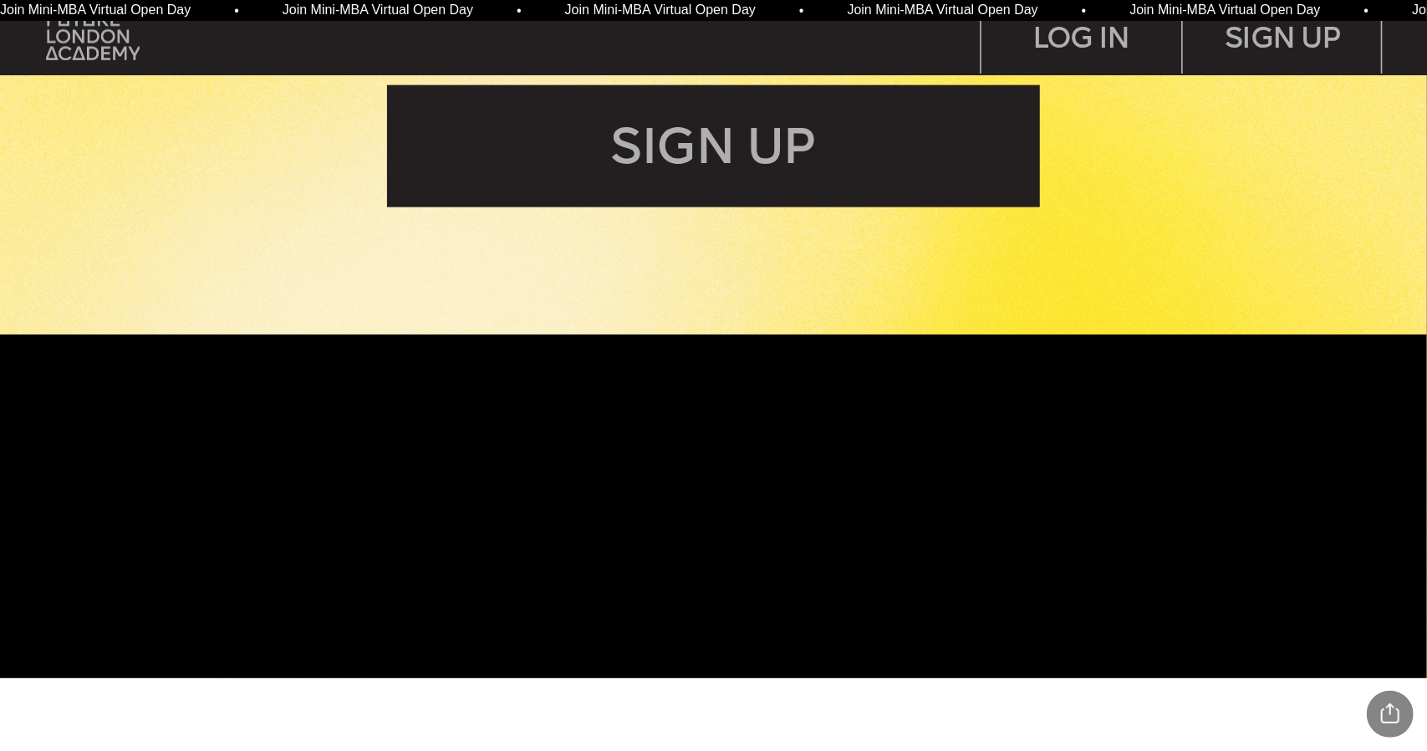
click at [1018, 442] on span "free masterclass" at bounding box center [994, 479] width 504 height 74
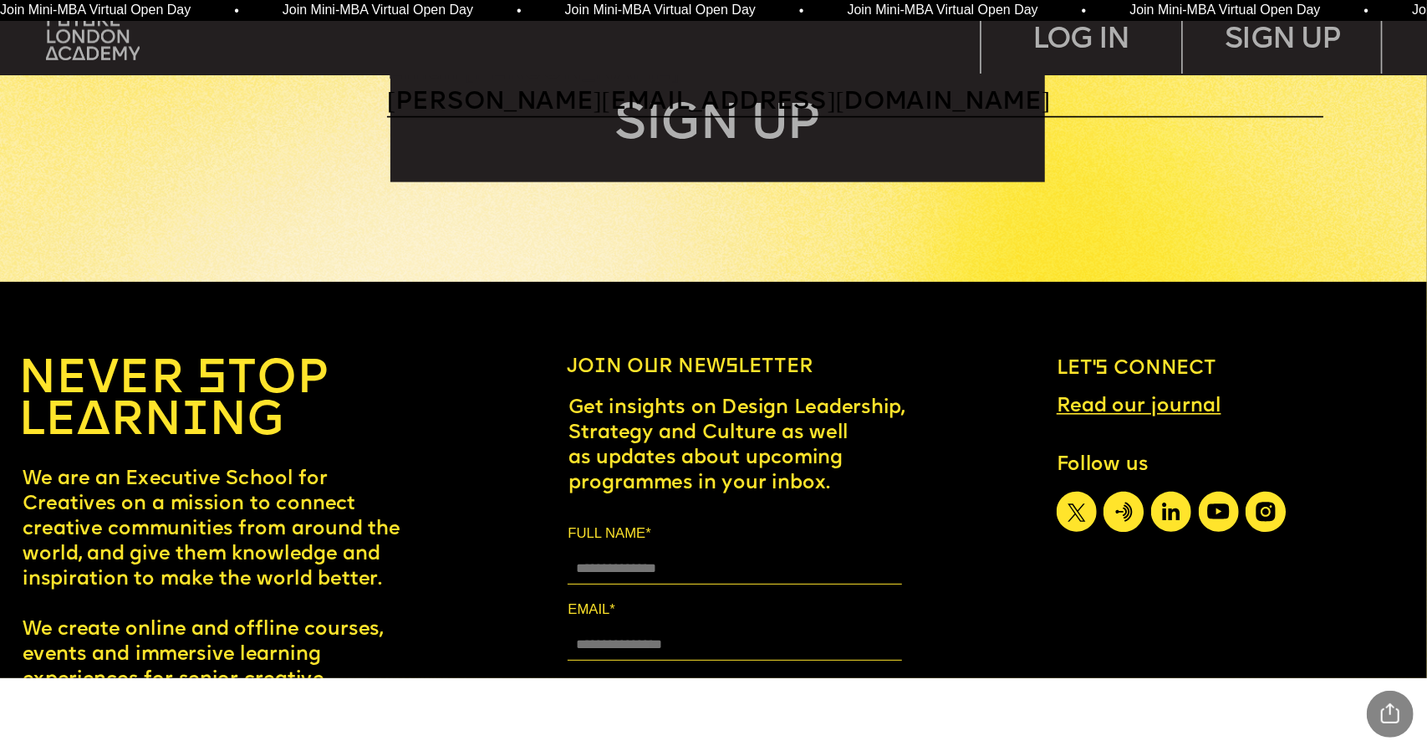
scroll to position [8863, 0]
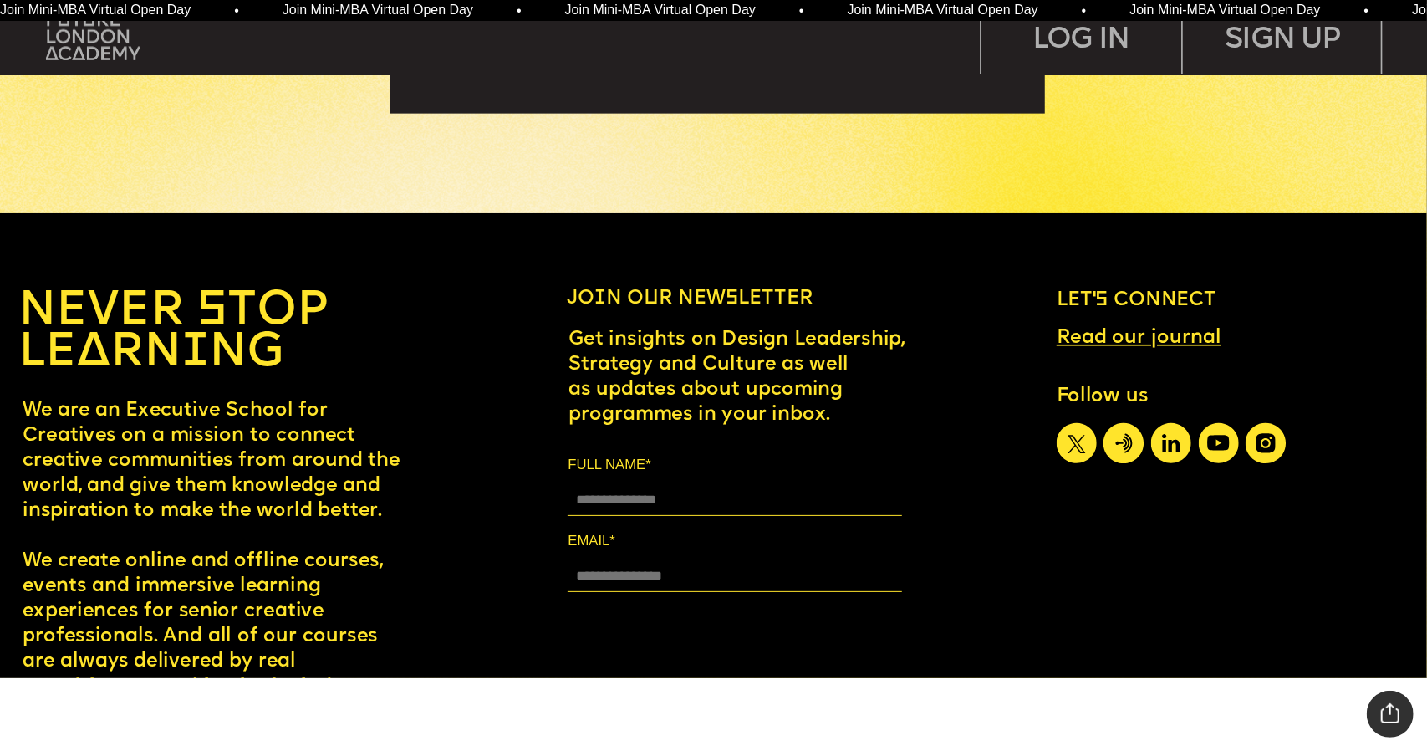
click at [1392, 717] on div "Share Project Current Page Share Tweet Pin Linkedin Close Report" at bounding box center [1390, 714] width 47 height 47
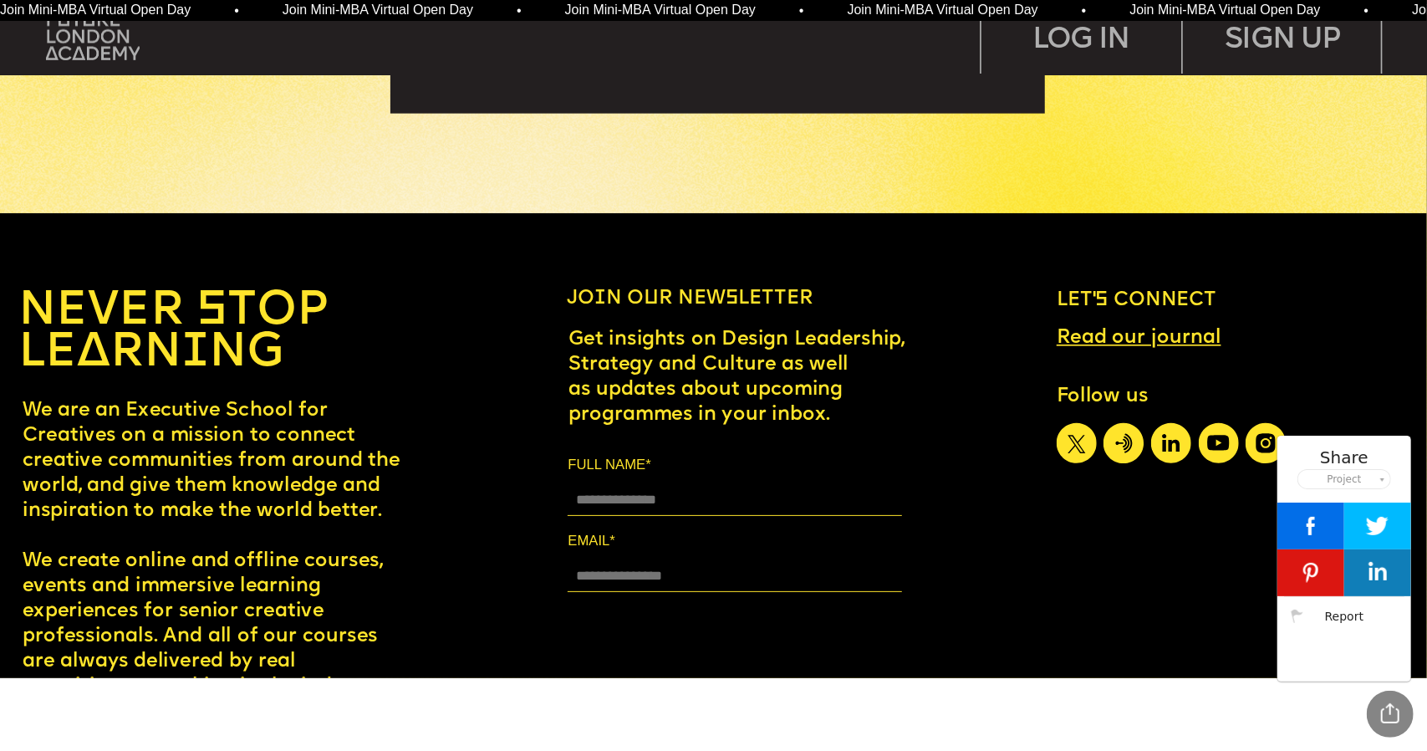
click at [1388, 716] on div "Share Project Current Page Share Tweet Pin Linkedin Close Report" at bounding box center [1390, 714] width 47 height 47
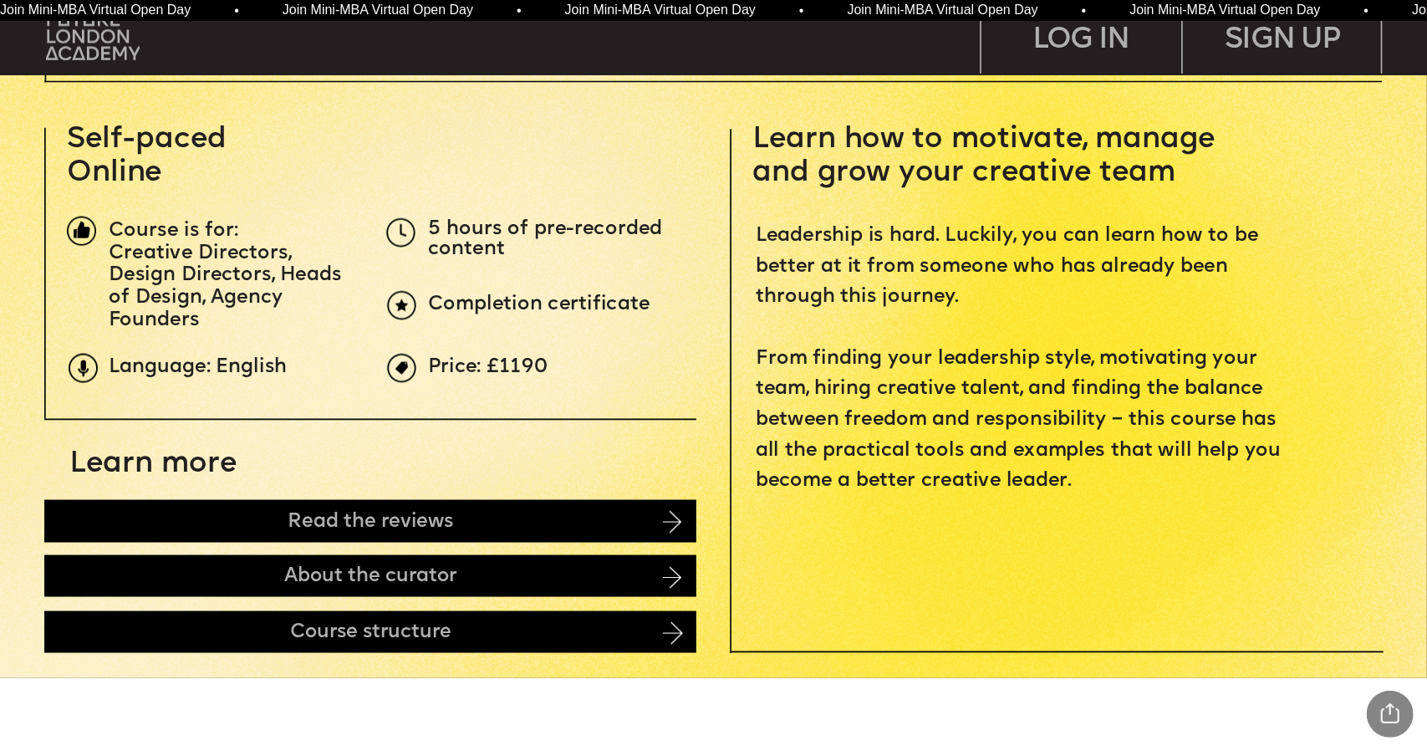
scroll to position [0, 0]
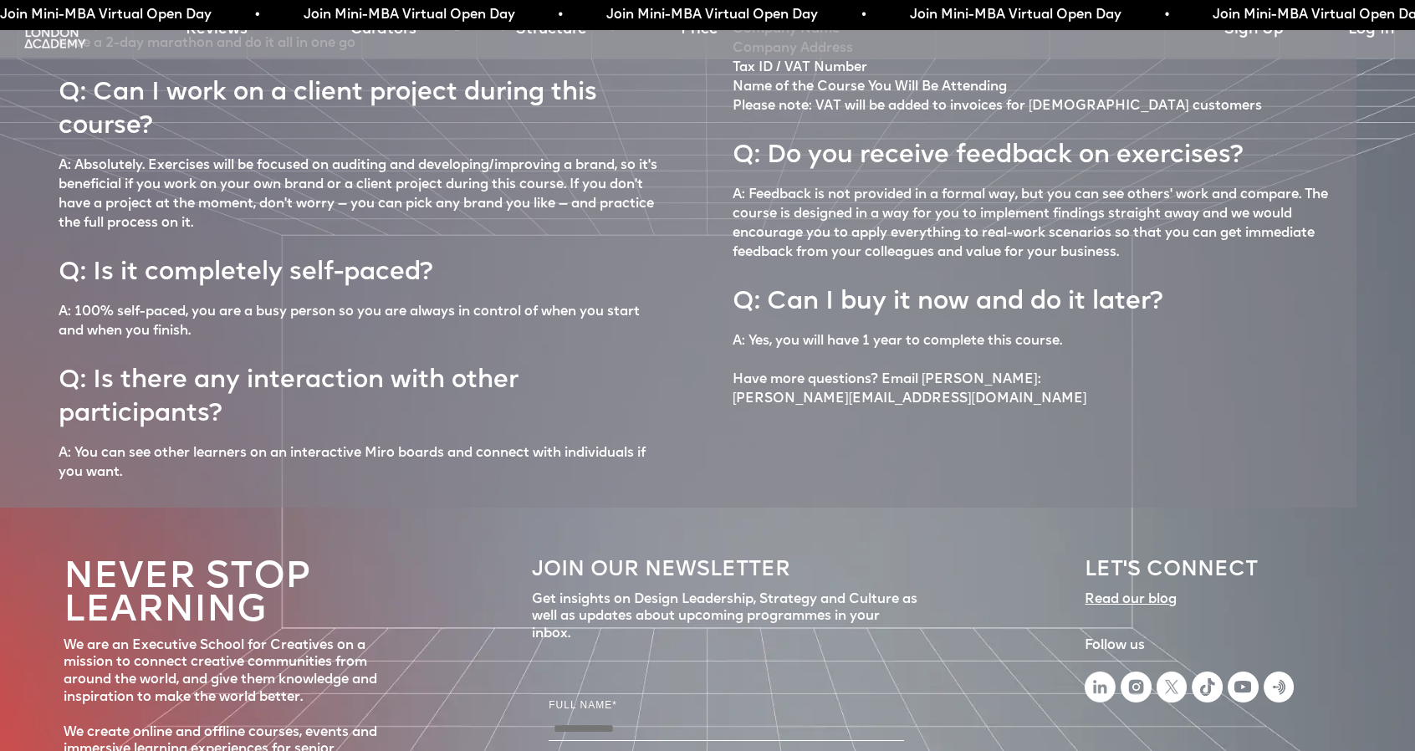
scroll to position [7817, 0]
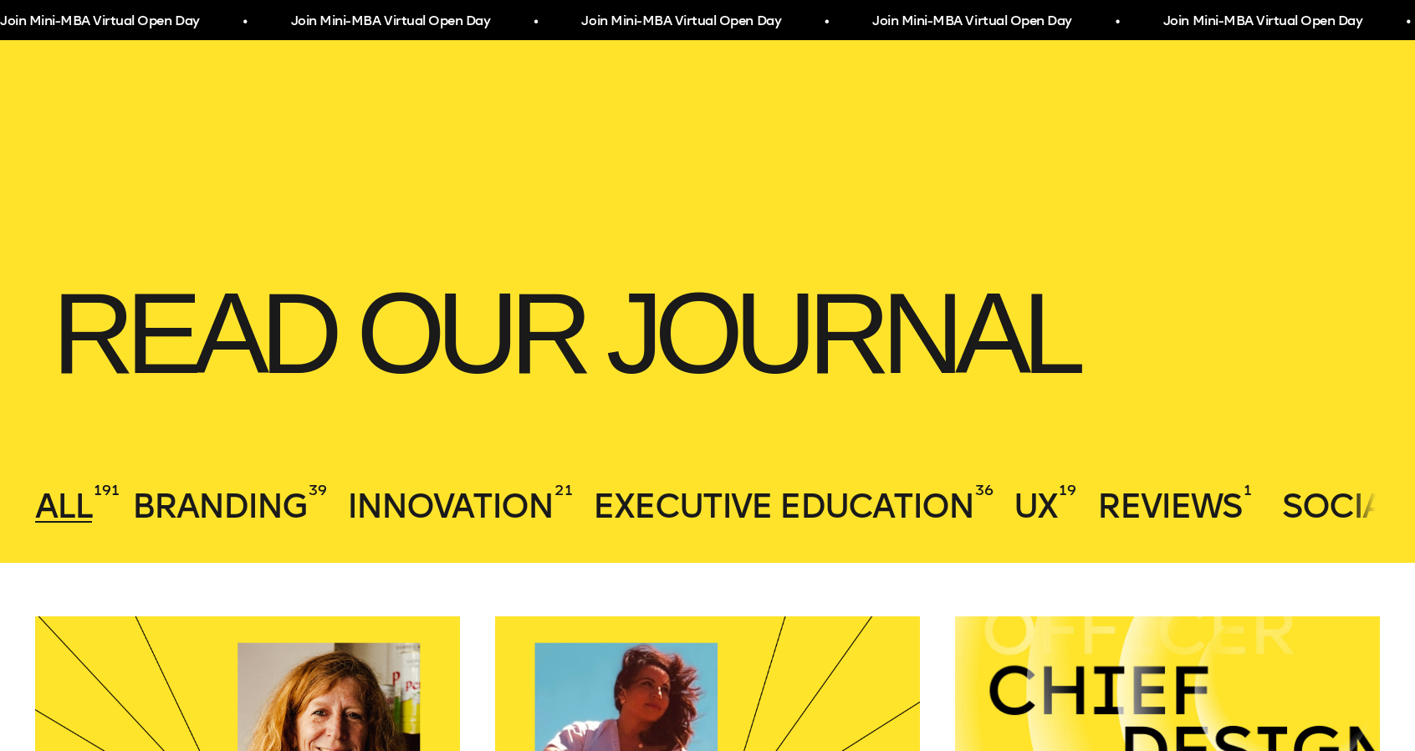
scroll to position [418, 0]
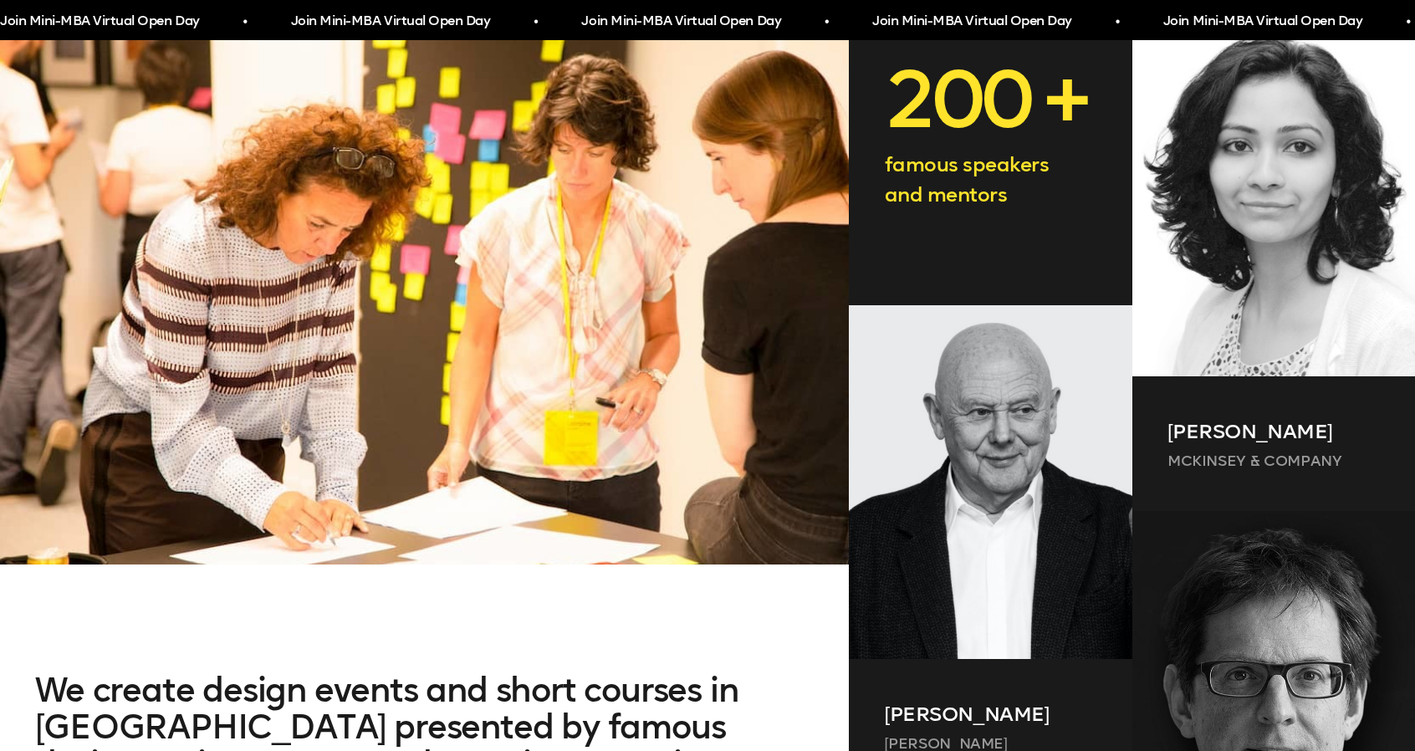
scroll to position [669, 0]
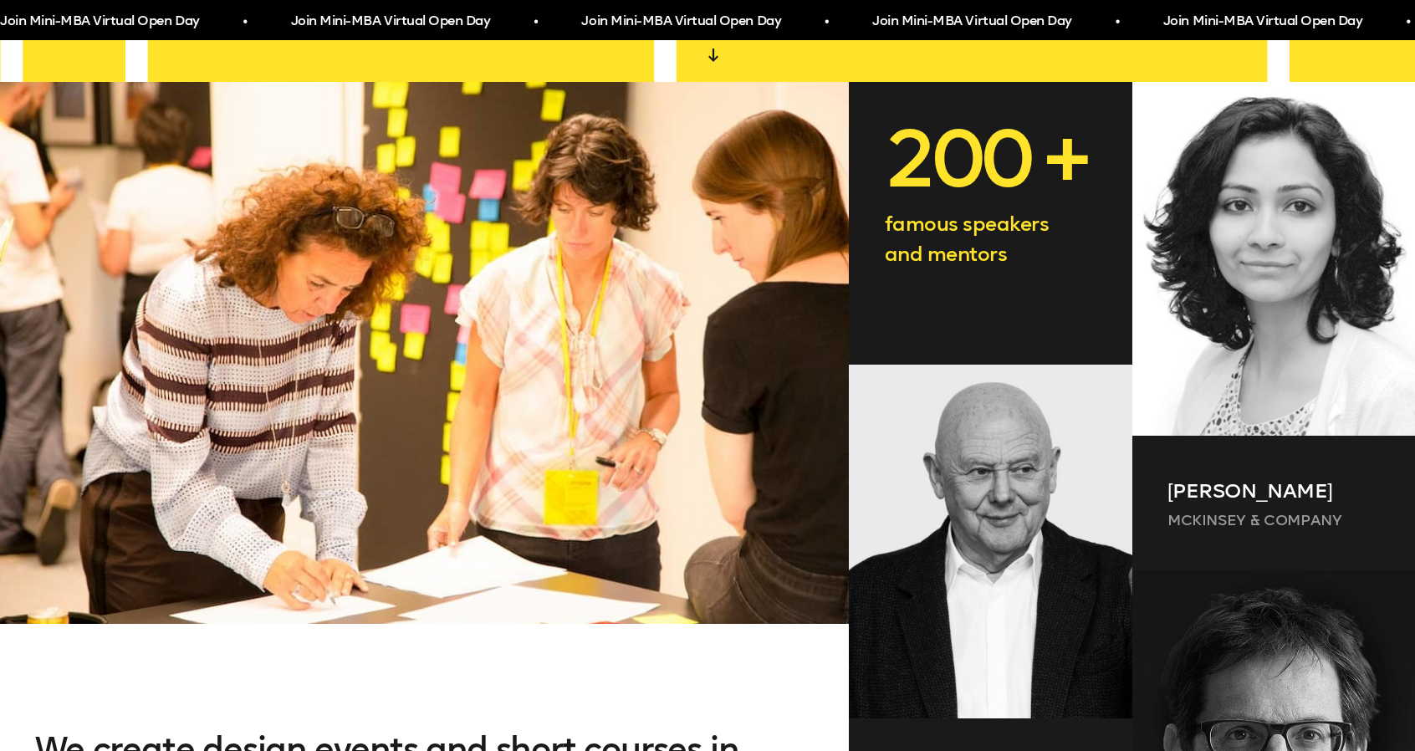
drag, startPoint x: 904, startPoint y: 161, endPoint x: 1033, endPoint y: 273, distance: 171.3
click at [1033, 273] on div "200 + famous speakers and mentors" at bounding box center [990, 223] width 283 height 283
copy div "200 + famous speakers and mentors"
click at [926, 283] on div "200 + famous speakers and mentors" at bounding box center [990, 223] width 283 height 283
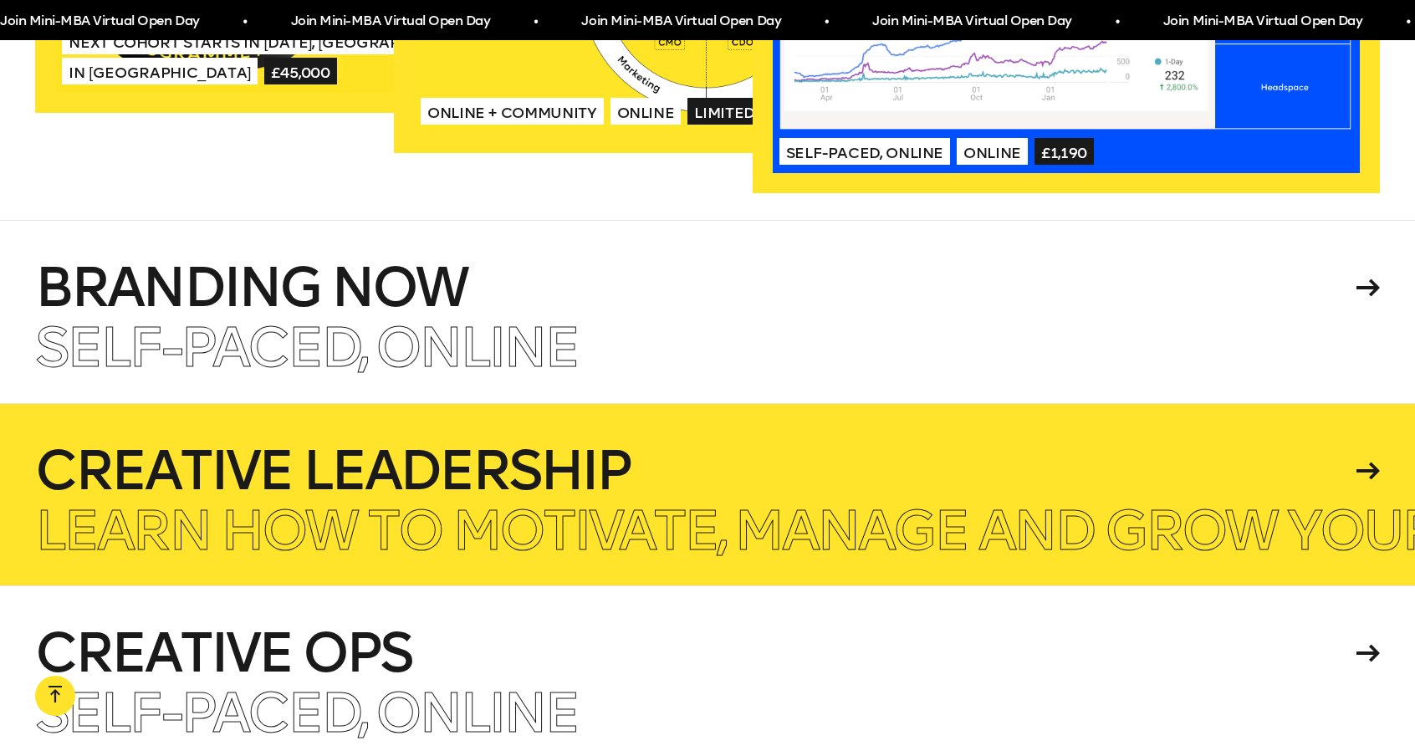
scroll to position [4013, 0]
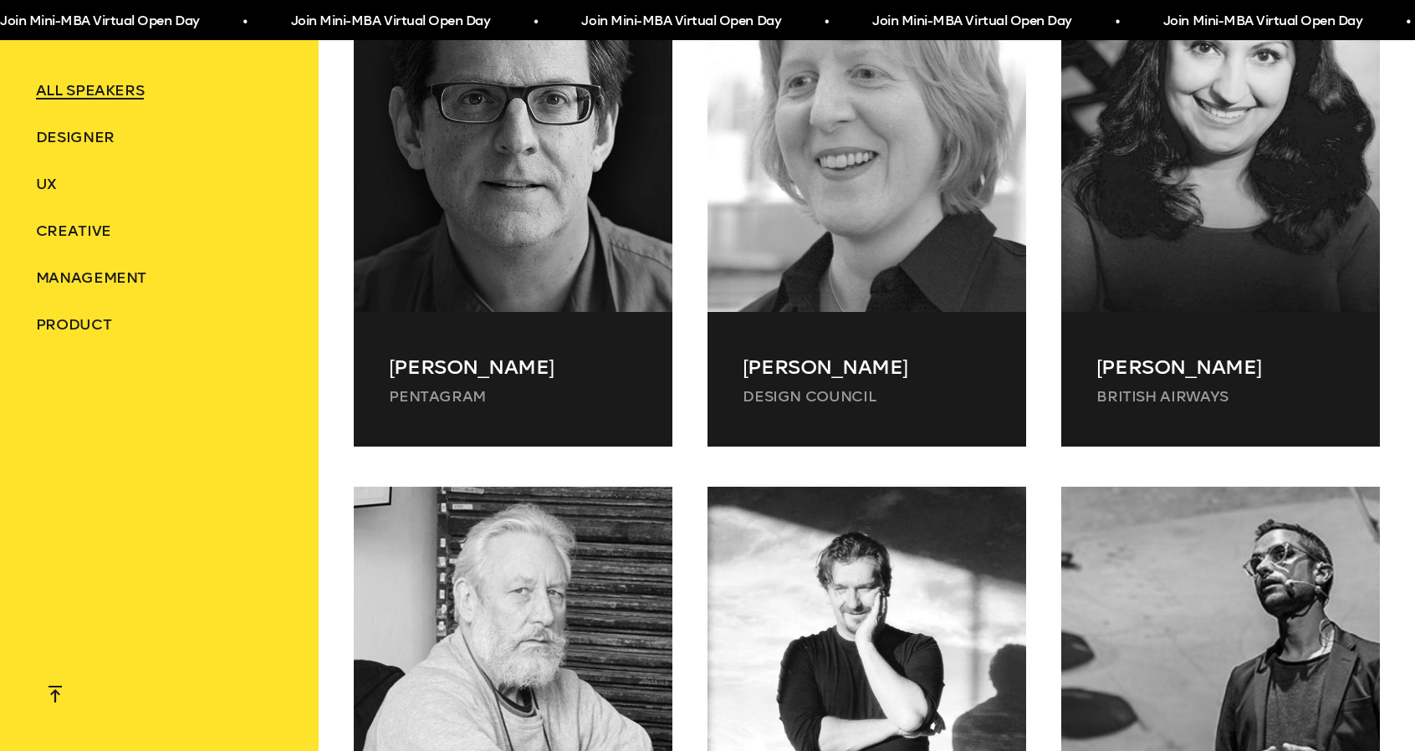
scroll to position [1505, 0]
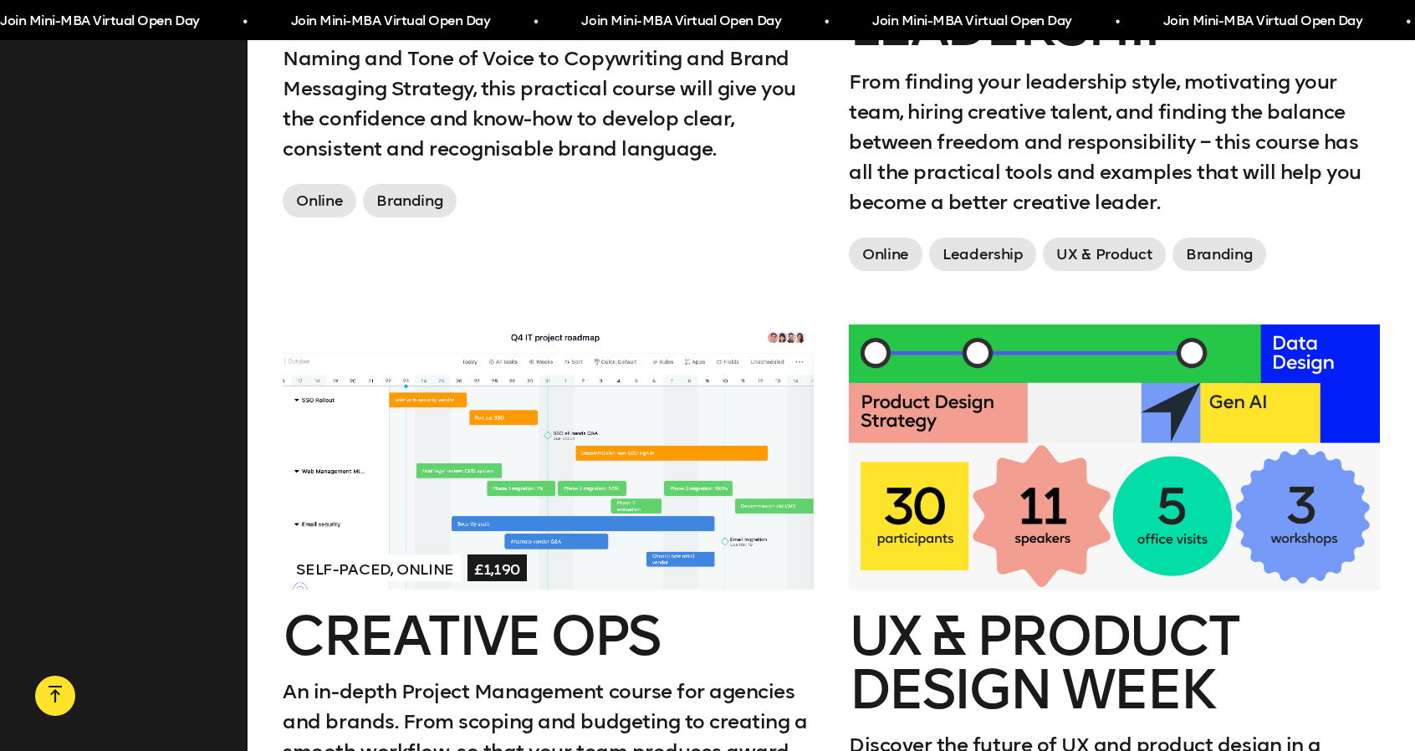
scroll to position [2508, 0]
